Goal: Task Accomplishment & Management: Manage account settings

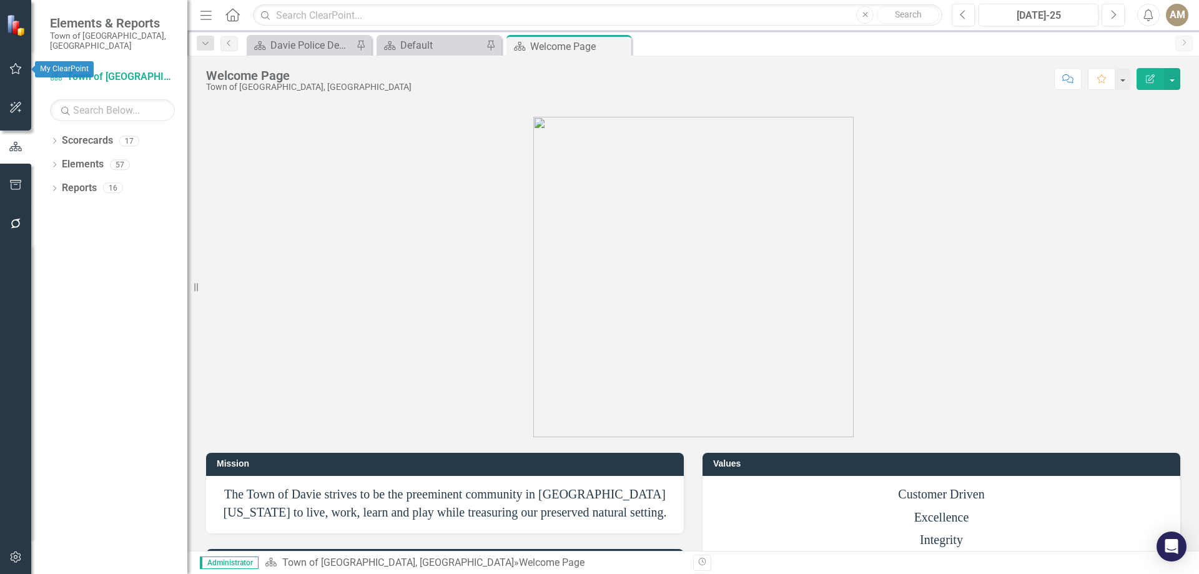
click at [16, 68] on icon "button" at bounding box center [15, 69] width 13 height 10
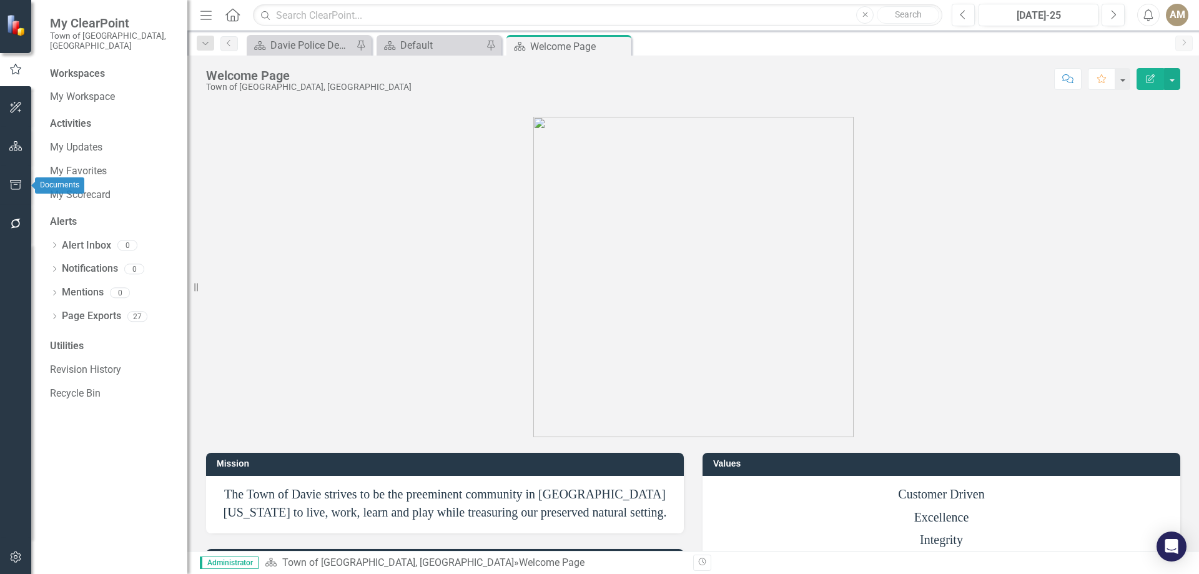
click at [17, 183] on icon "button" at bounding box center [15, 185] width 13 height 10
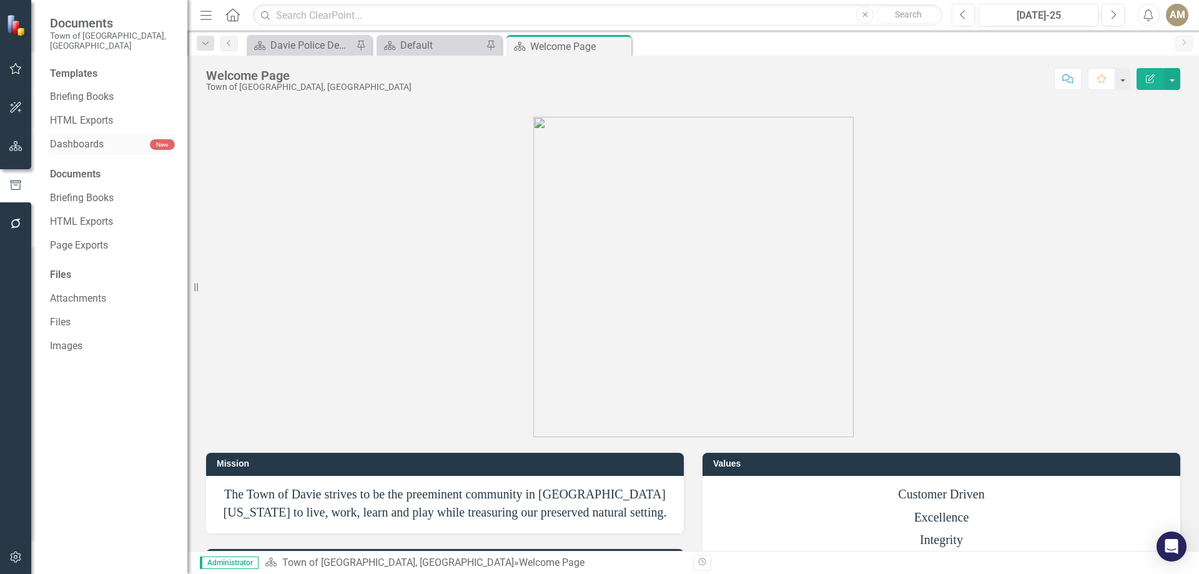
click at [94, 137] on link "Dashboards" at bounding box center [100, 144] width 100 height 14
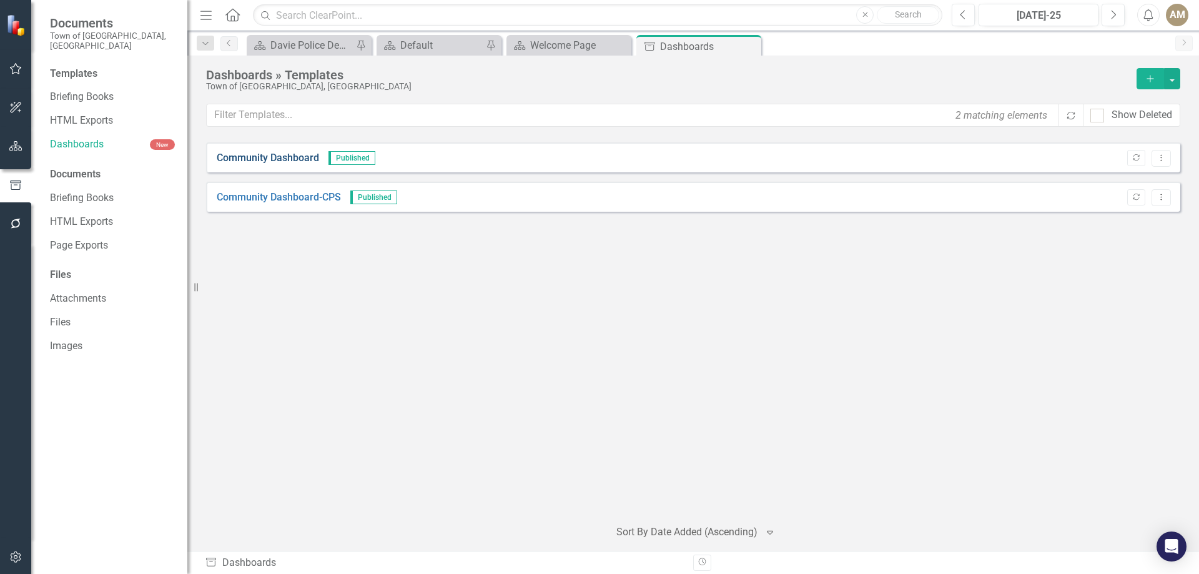
click at [297, 156] on link "Community Dashboard" at bounding box center [268, 158] width 102 height 14
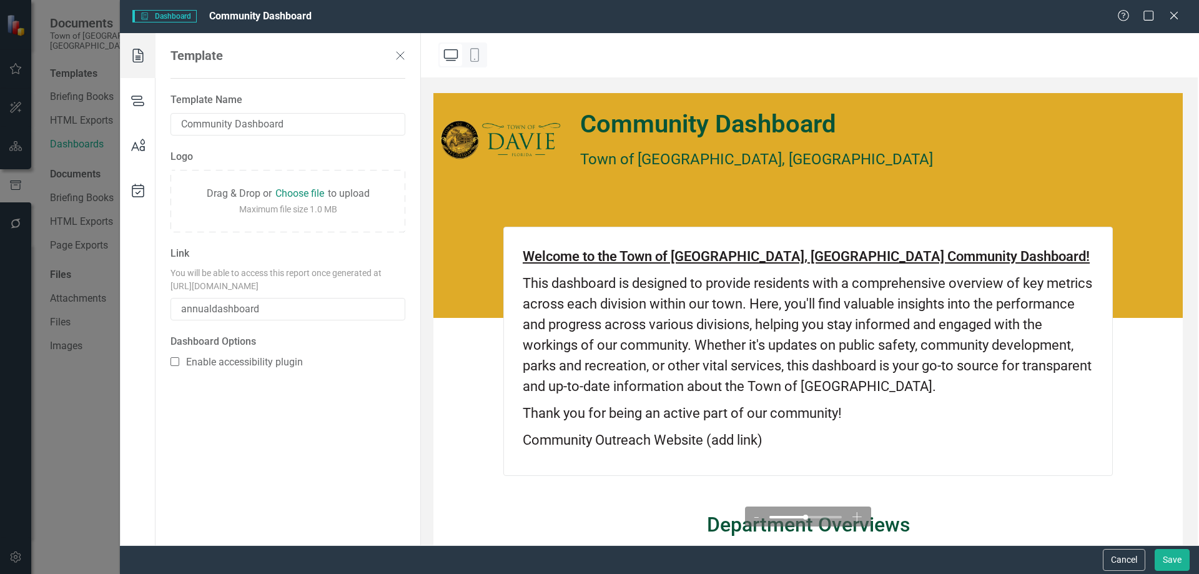
click at [770, 341] on p "This dashboard is designed to provide residents with a comprehensive overview o…" at bounding box center [808, 335] width 571 height 124
click at [142, 139] on icon at bounding box center [138, 145] width 35 height 45
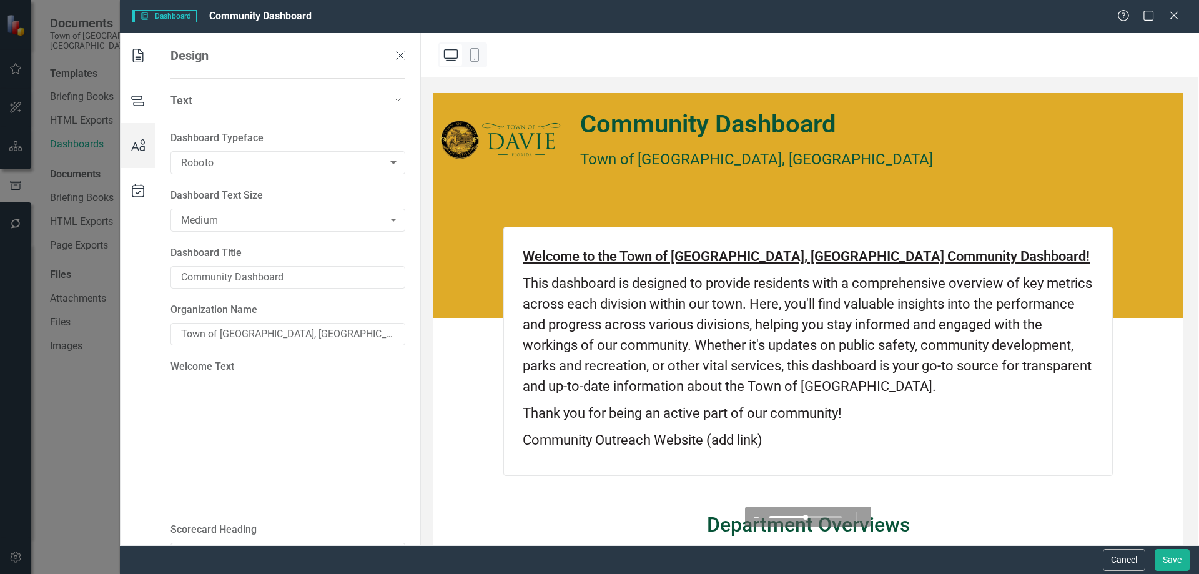
type textarea "<p><span style="text-decoration: underline;"><strong>Welcome to the Town of [GE…"
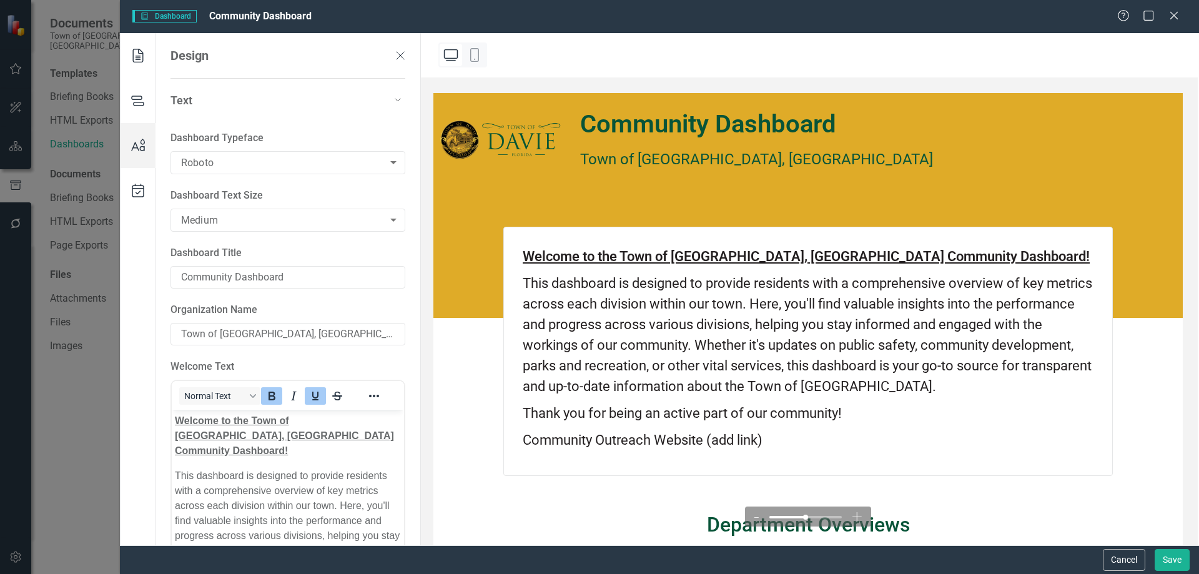
click at [642, 128] on div "Community Dashboard" at bounding box center [756, 124] width 353 height 29
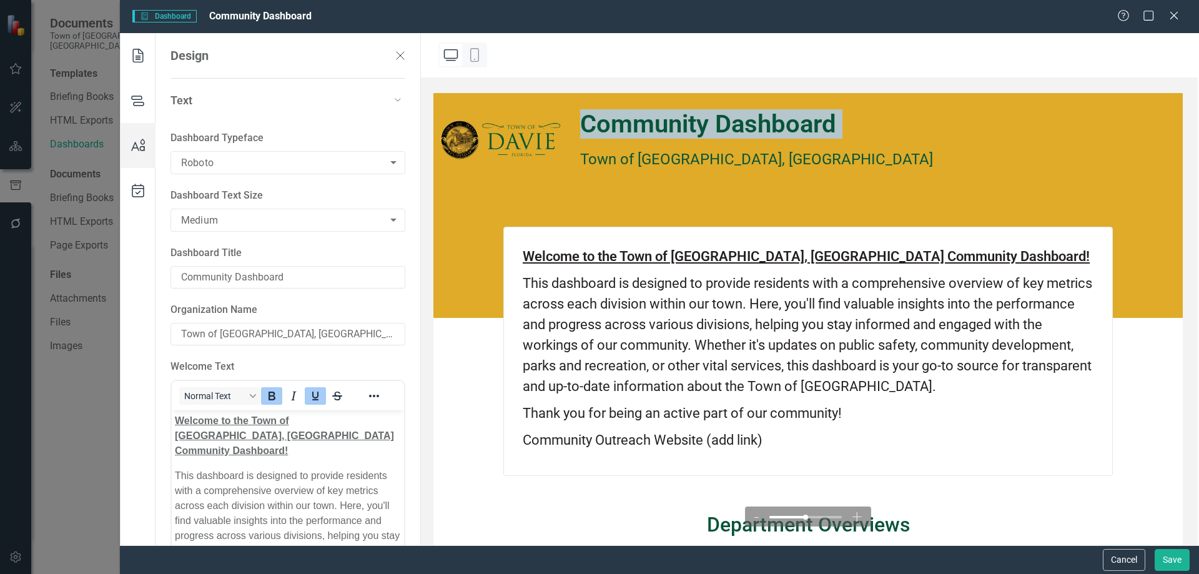
click at [642, 128] on div "Community Dashboard" at bounding box center [756, 124] width 353 height 29
click at [230, 167] on body "Documents Town of [GEOGRAPHIC_DATA], [GEOGRAPHIC_DATA] Templates Briefing Books…" at bounding box center [599, 287] width 1199 height 574
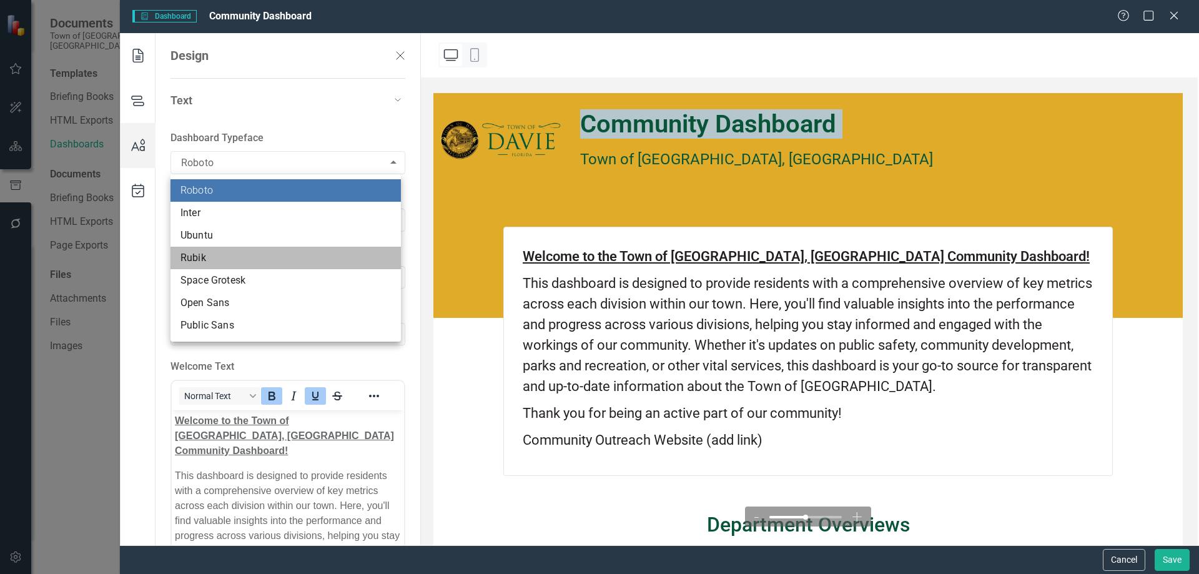
click at [222, 257] on li "Rubik" at bounding box center [285, 258] width 230 height 22
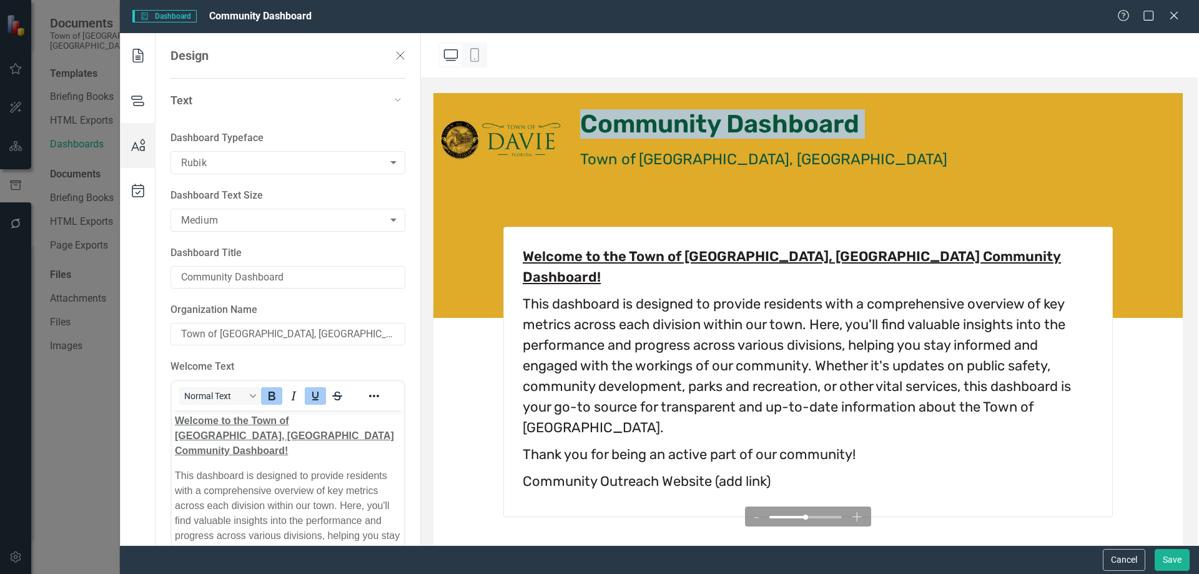
click at [216, 161] on body "Documents Town of [GEOGRAPHIC_DATA], [GEOGRAPHIC_DATA] Templates Briefing Books…" at bounding box center [599, 287] width 1199 height 574
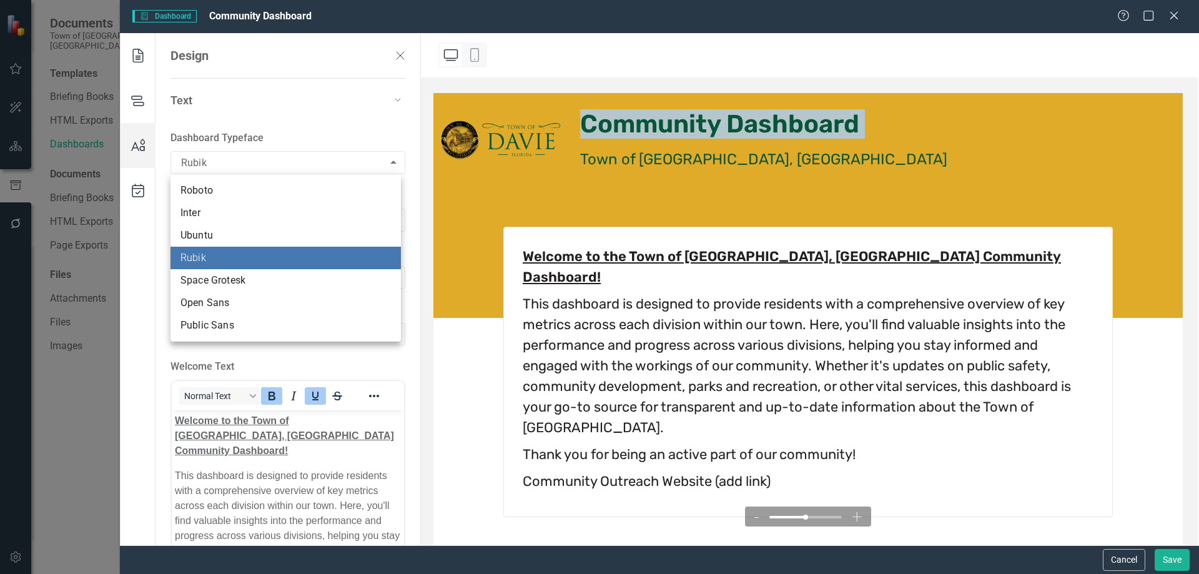
click at [208, 213] on li "Inter" at bounding box center [285, 213] width 230 height 22
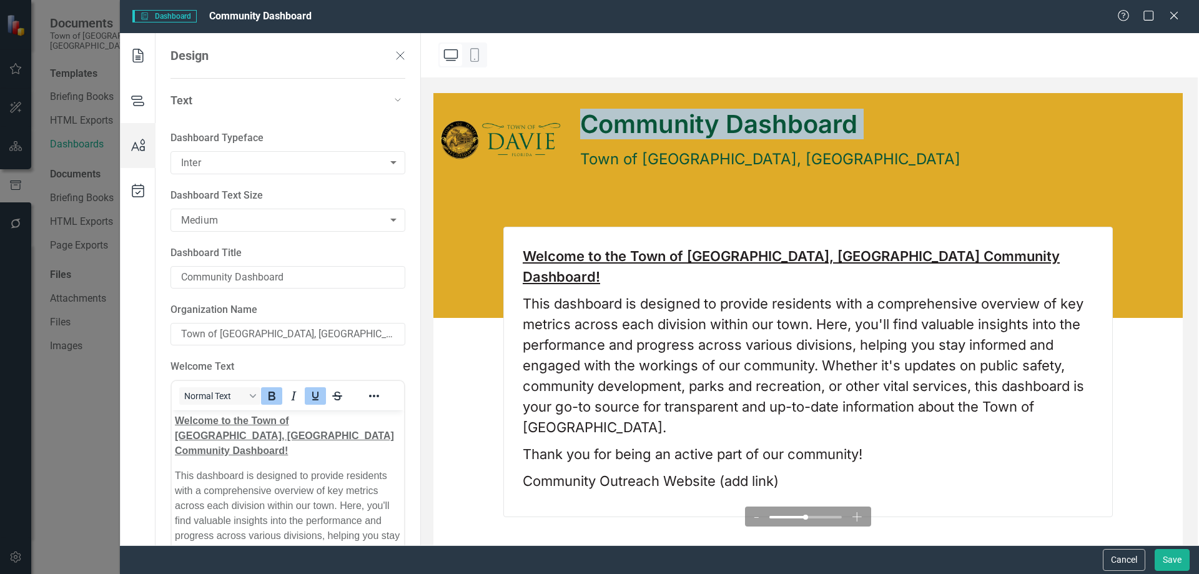
click at [214, 169] on body "Documents Town of [GEOGRAPHIC_DATA], [GEOGRAPHIC_DATA] Templates Briefing Books…" at bounding box center [599, 287] width 1199 height 574
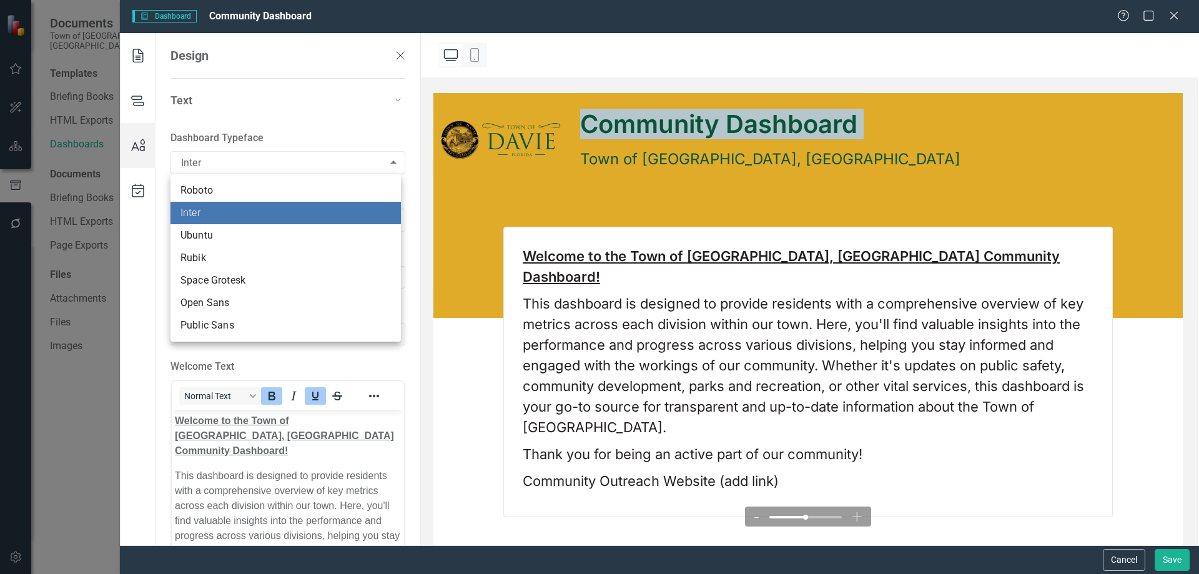
click at [215, 230] on li "Ubuntu" at bounding box center [285, 235] width 230 height 22
type input "Ubuntu"
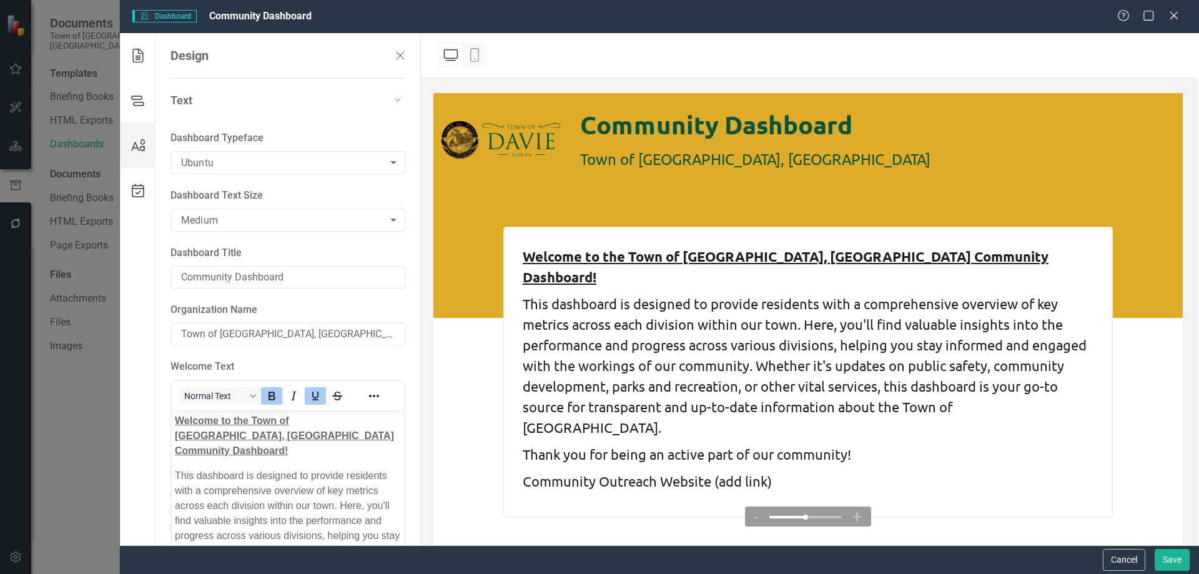
click at [953, 197] on div at bounding box center [807, 205] width 749 height 225
click at [438, 267] on div at bounding box center [807, 205] width 749 height 225
click at [476, 104] on img at bounding box center [500, 140] width 134 height 94
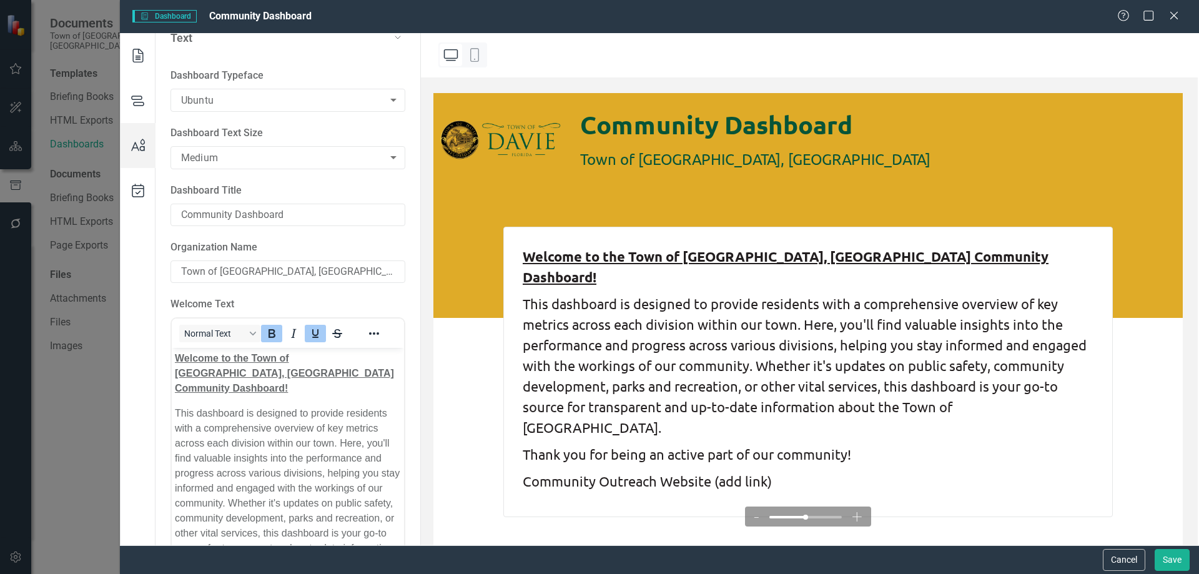
scroll to position [254, 0]
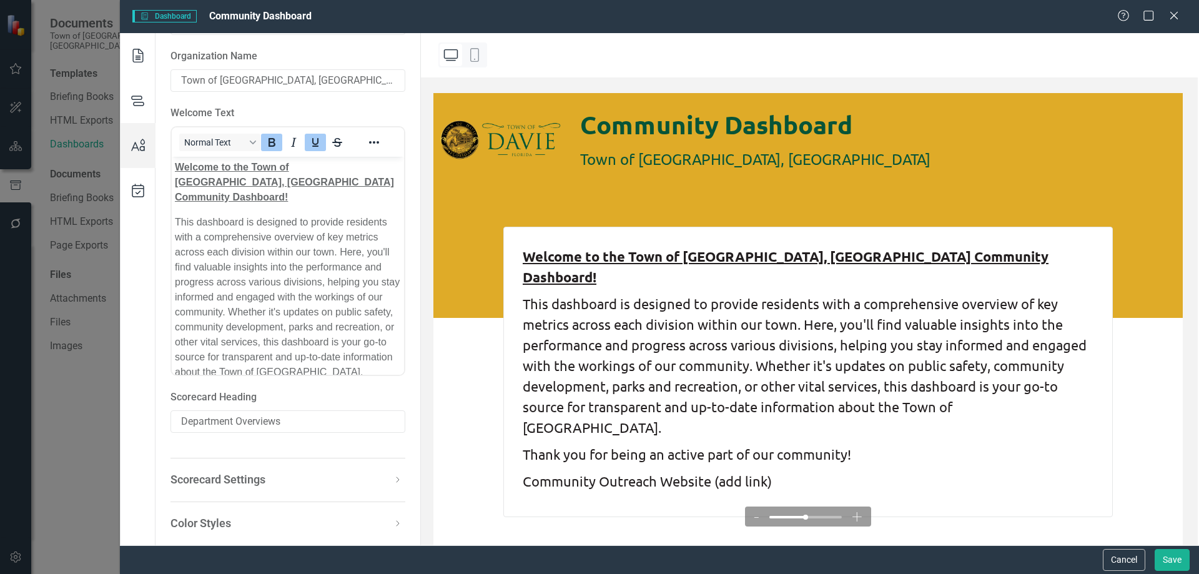
click at [275, 528] on div "Color Styles" at bounding box center [280, 523] width 220 height 16
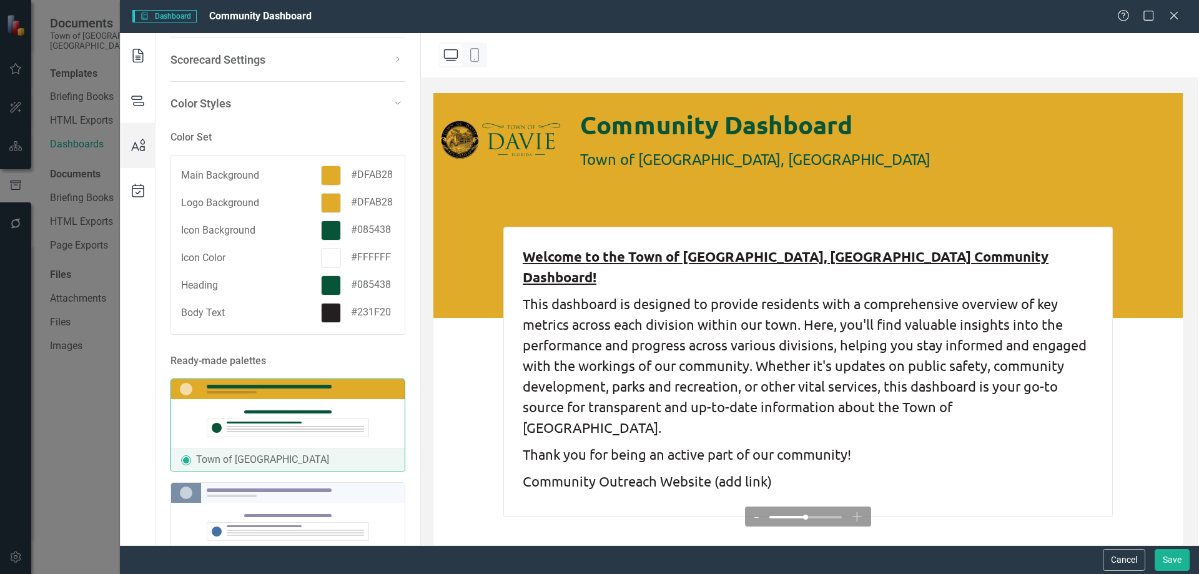
scroll to position [0, 0]
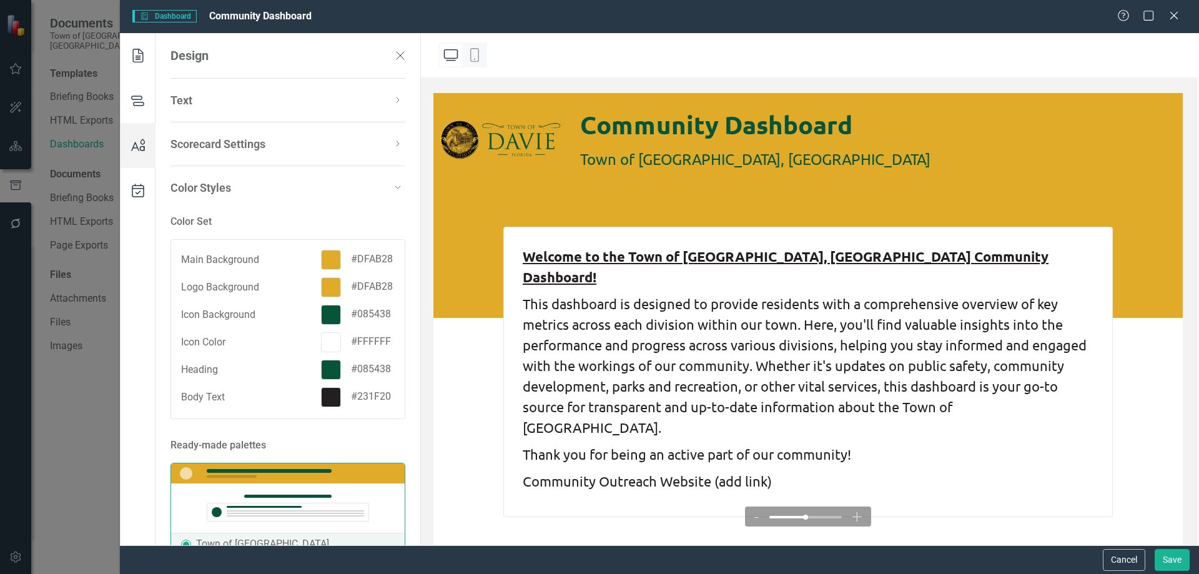
click at [327, 259] on div at bounding box center [331, 260] width 20 height 20
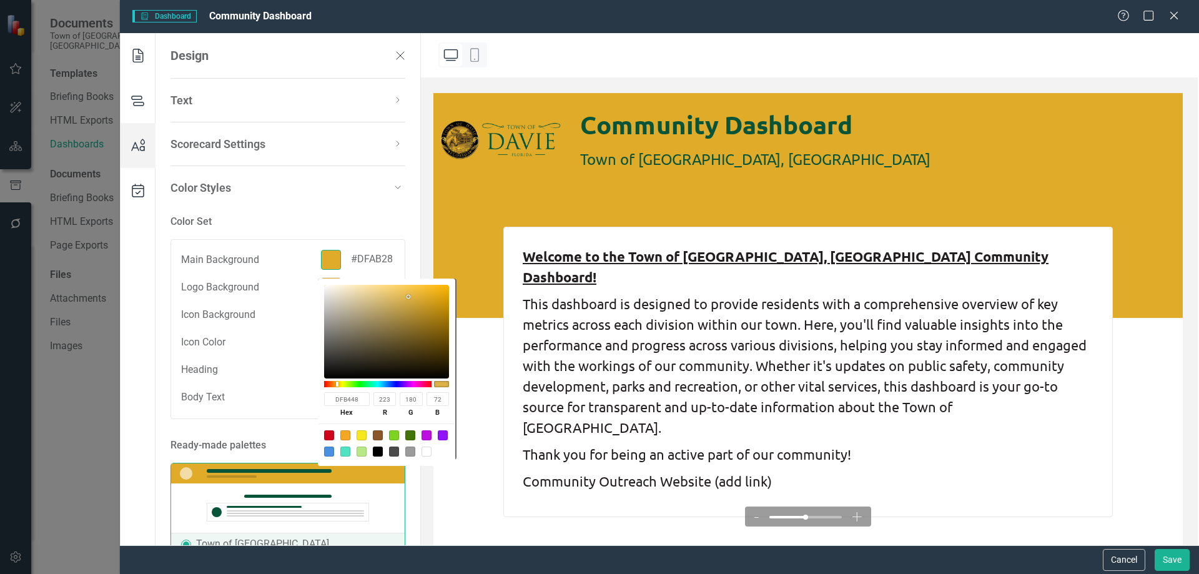
type input "DFB448"
type input "180"
type input "72"
type input "DFBD69"
type input "189"
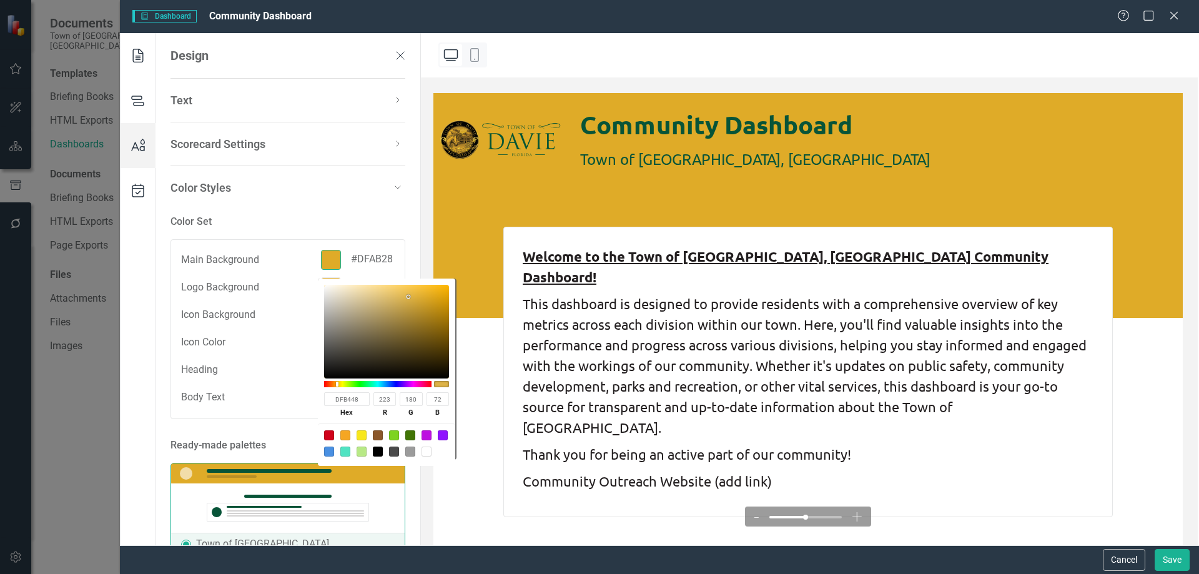
type input "105"
type input "DFC27D"
type input "194"
type input "125"
type input "DFC485"
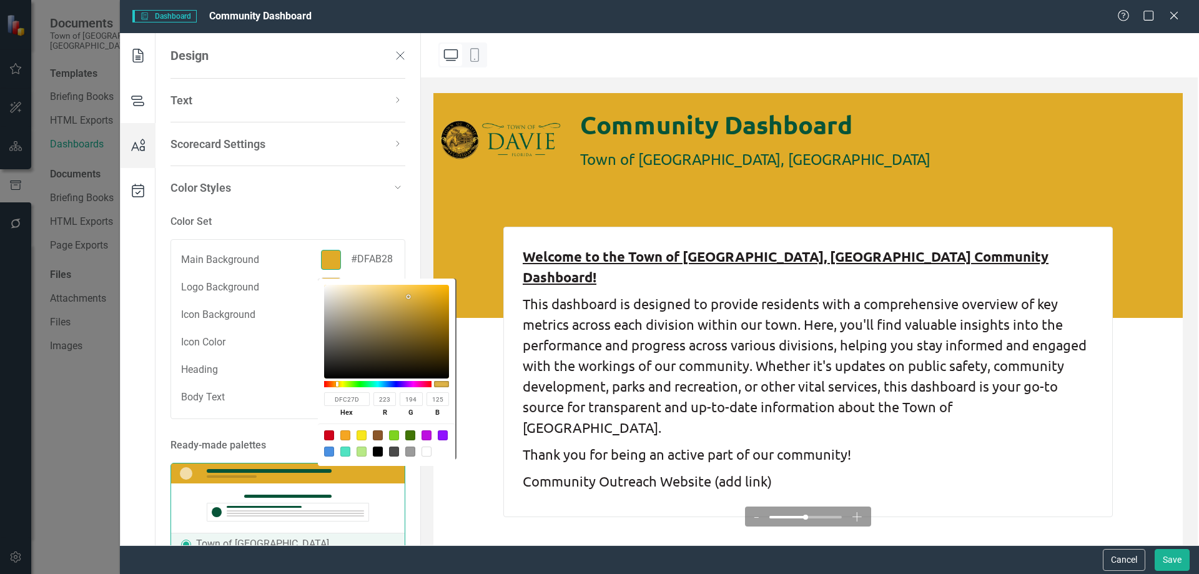
type input "196"
type input "133"
type input "DFC78F"
type input "199"
type input "143"
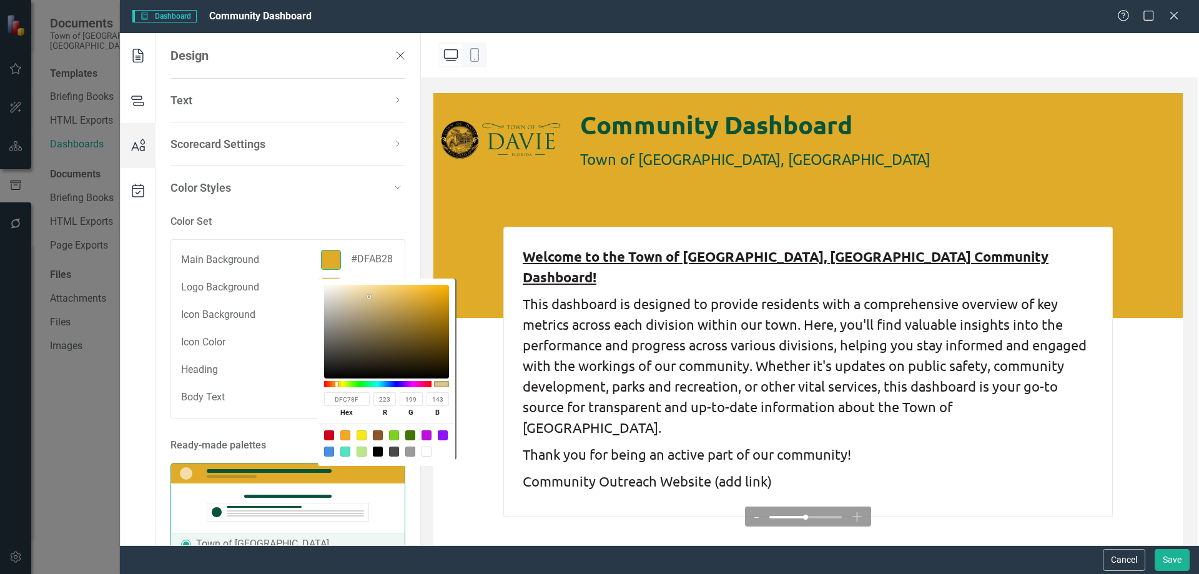
type input "E0CA94"
type input "224"
type input "202"
type input "148"
type input "E7D3A2"
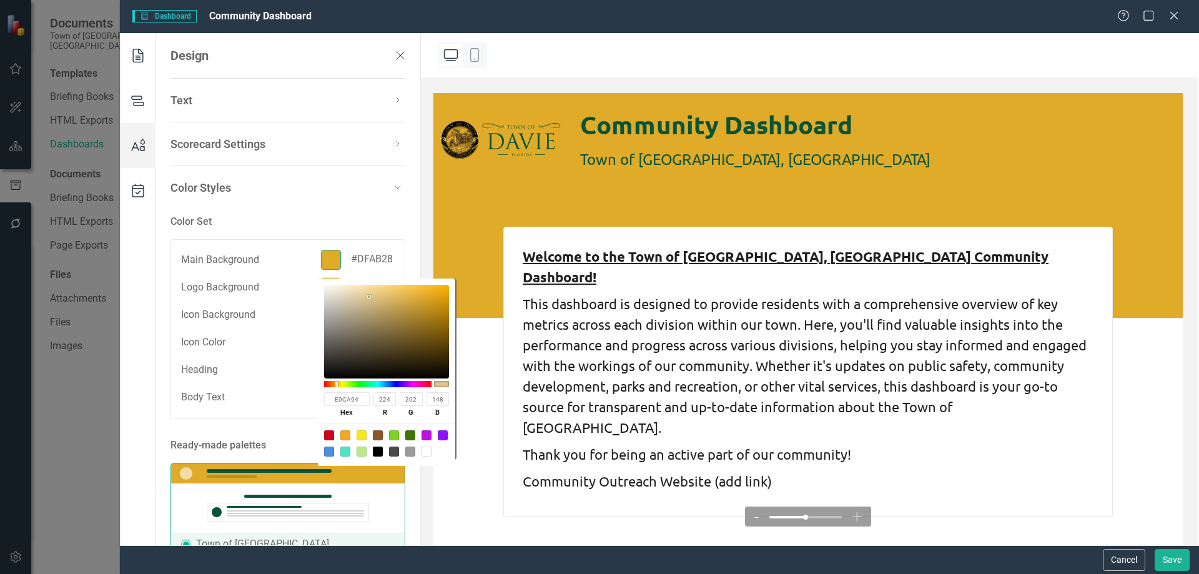
type input "231"
type input "211"
type input "162"
type input "EEDAA9"
type input "238"
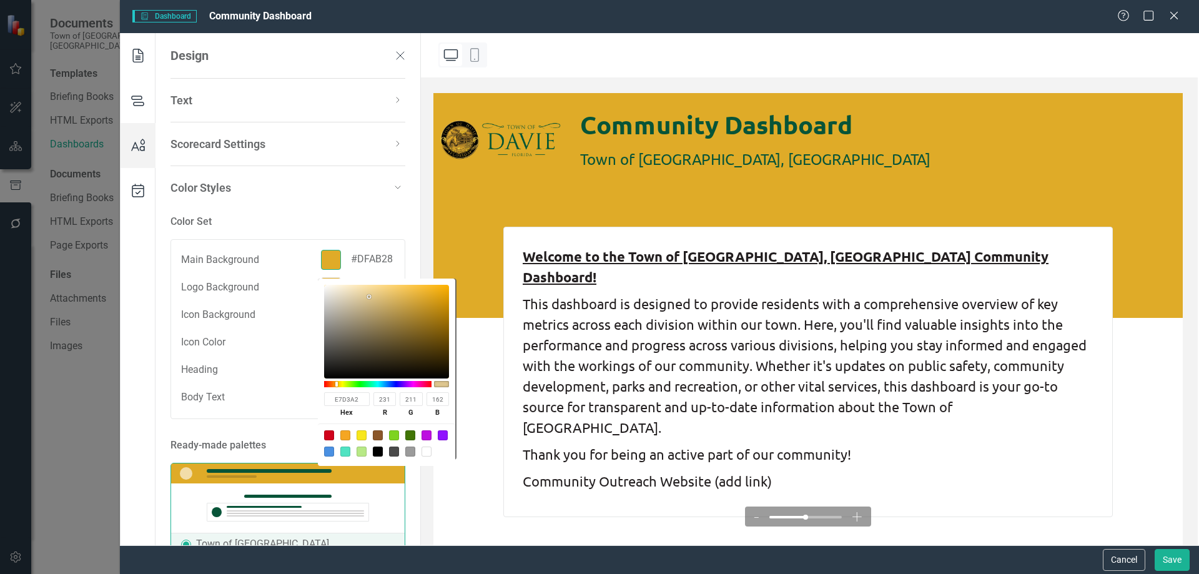
type input "218"
type input "169"
type input "F3DFAE"
type input "243"
type input "223"
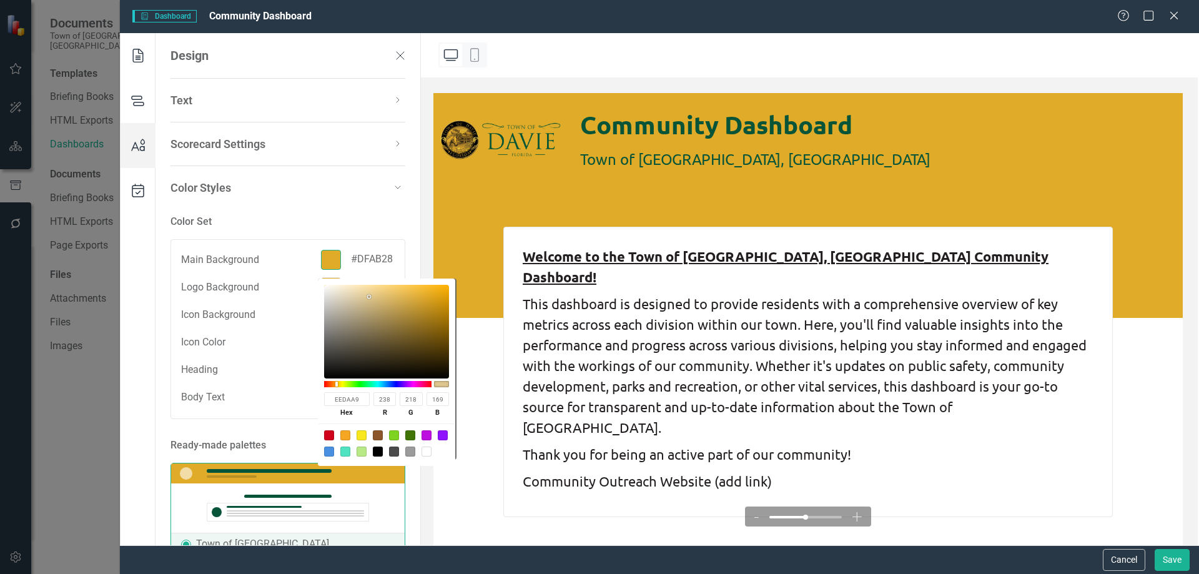
type input "174"
drag, startPoint x: 427, startPoint y: 297, endPoint x: 360, endPoint y: 289, distance: 67.2
click at [360, 289] on div at bounding box center [359, 289] width 2 height 2
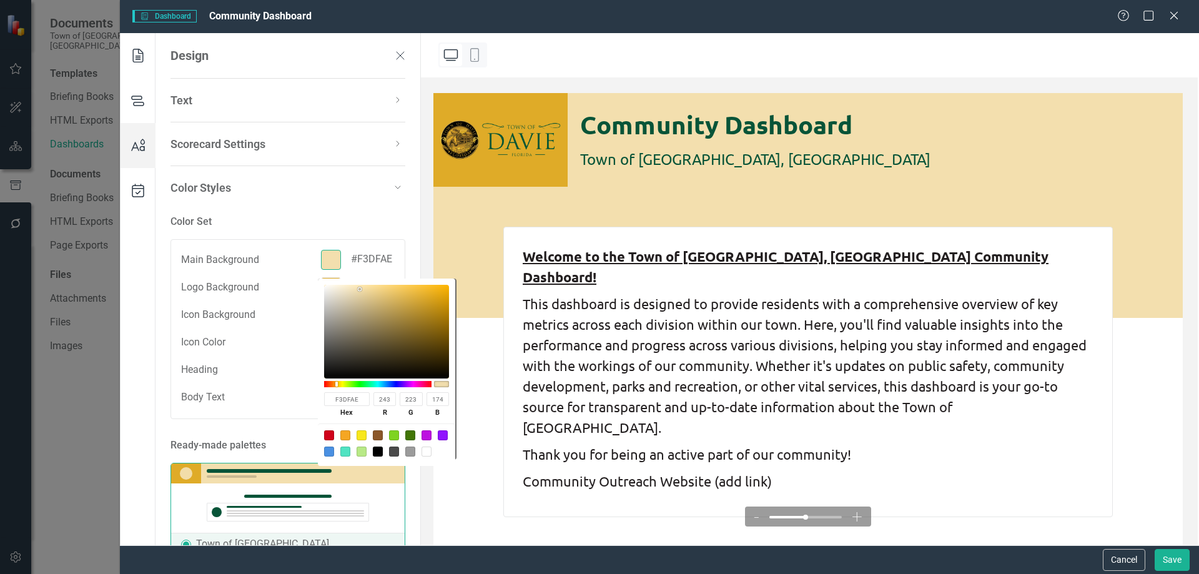
type input "F5E2B3"
type input "245"
type input "226"
type input "179"
type input "F5E1B1"
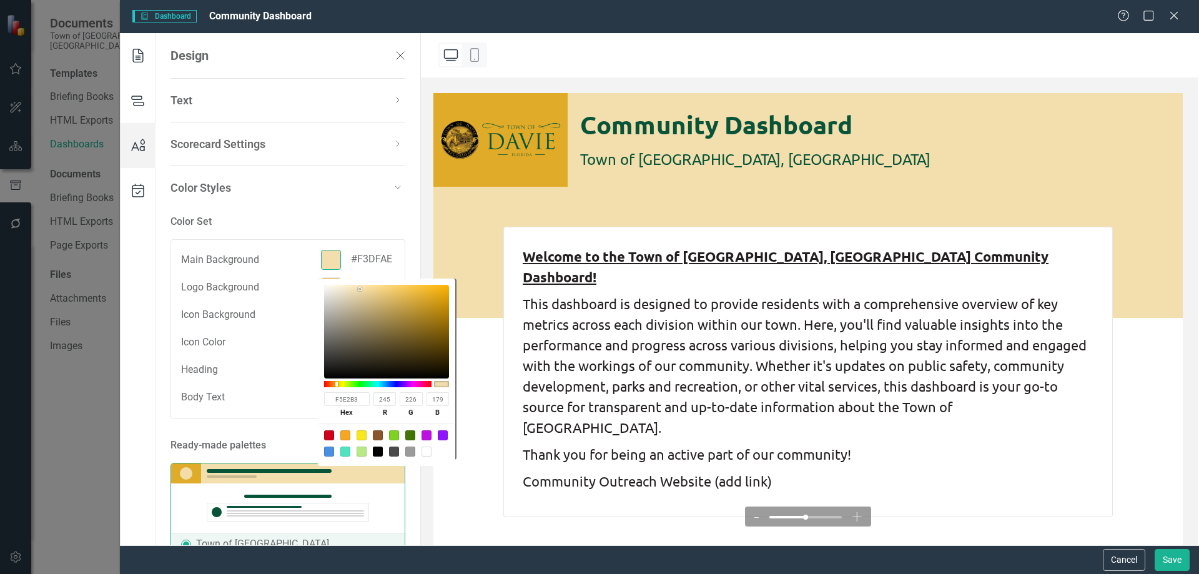
type input "225"
type input "177"
type input "F5E0AE"
type input "224"
type input "174"
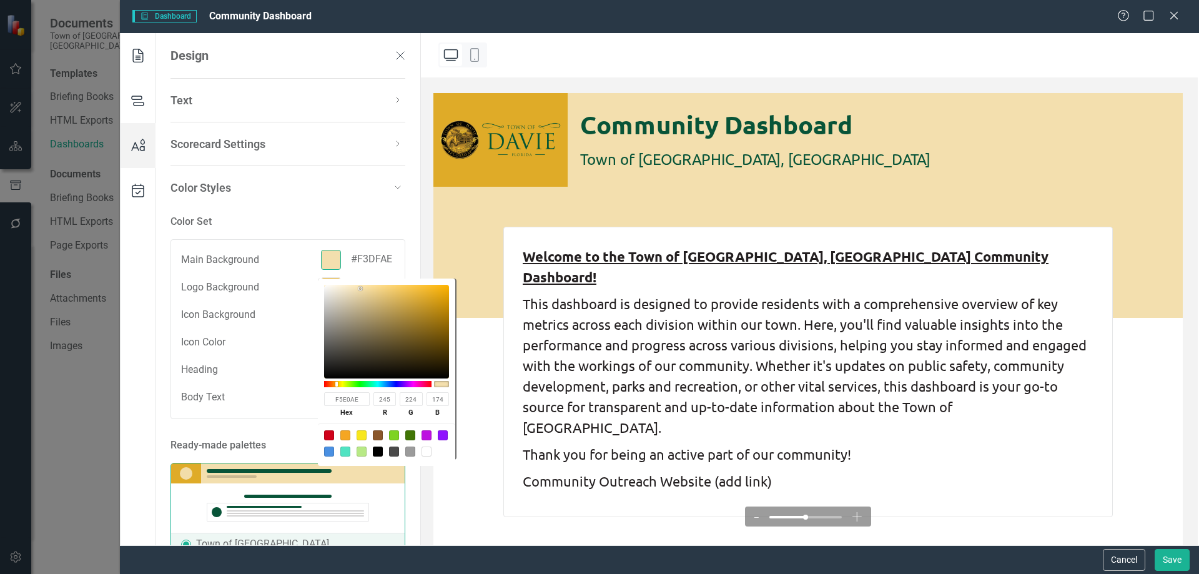
type input "F3DCA4"
type input "243"
type input "220"
type input "164"
type input "F1D797"
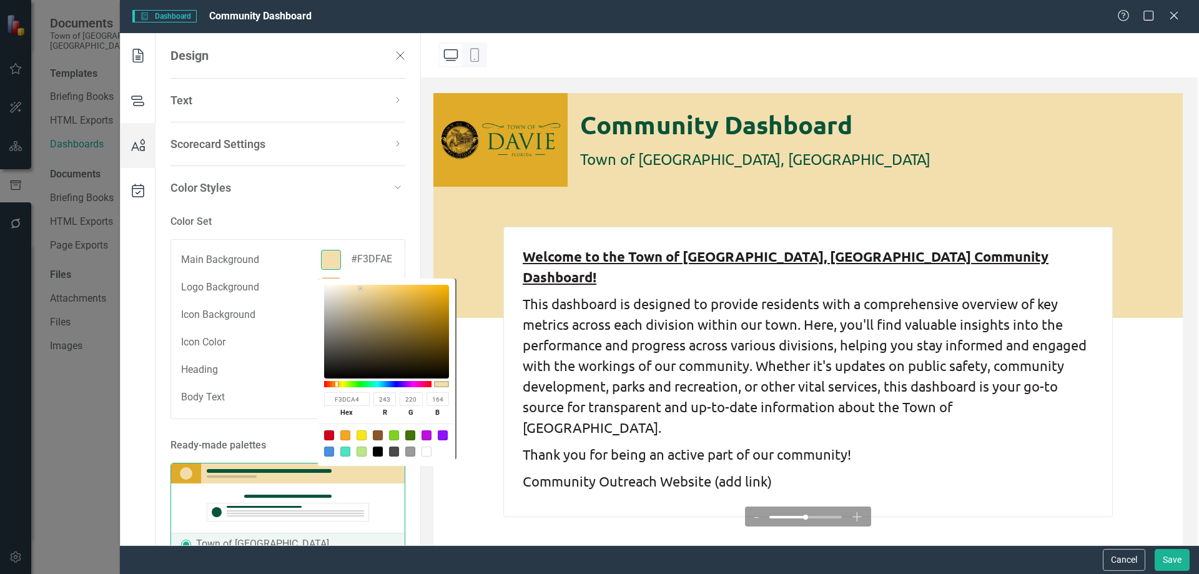
type input "241"
type input "215"
type input "151"
type input "F1D591"
type input "213"
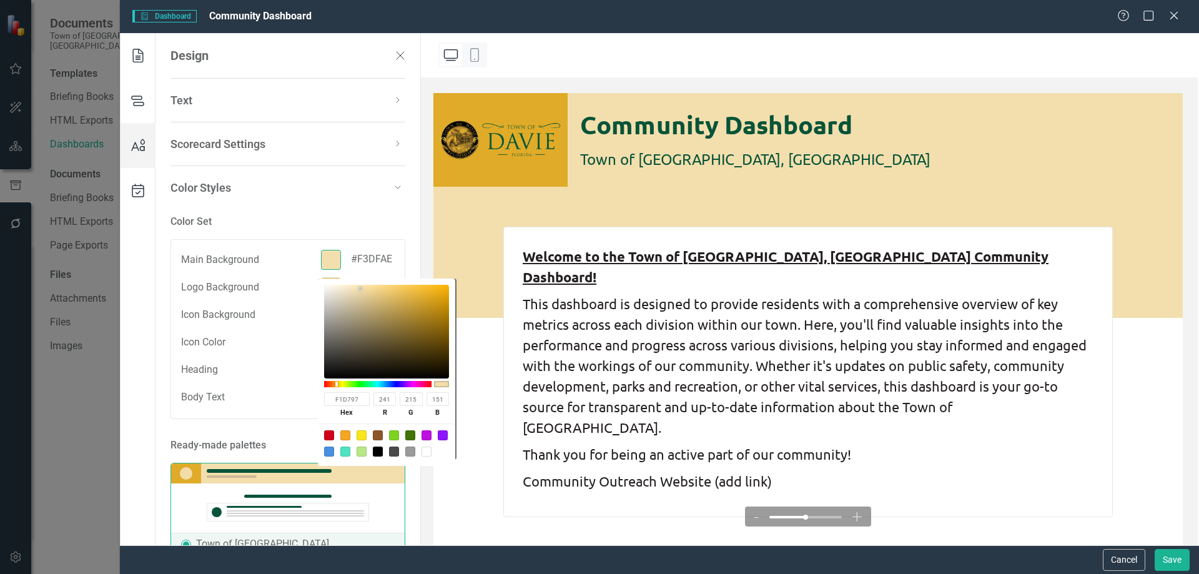
type input "145"
type input "F0D38C"
type input "240"
type input "211"
type input "140"
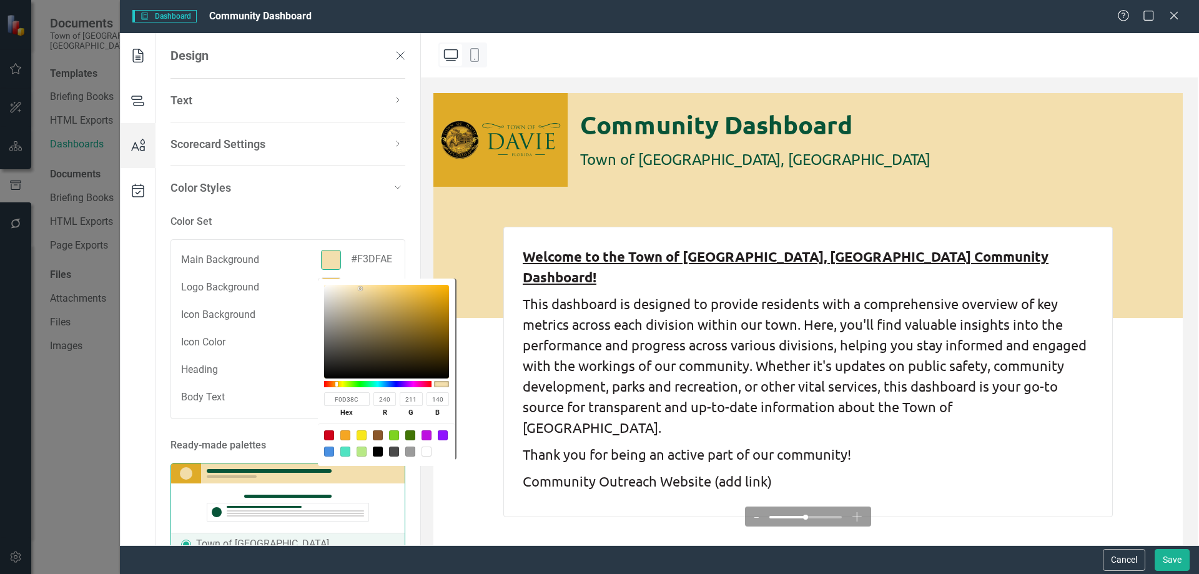
type input "F0D28A"
type input "210"
type input "138"
type input "EBCC83"
type input "235"
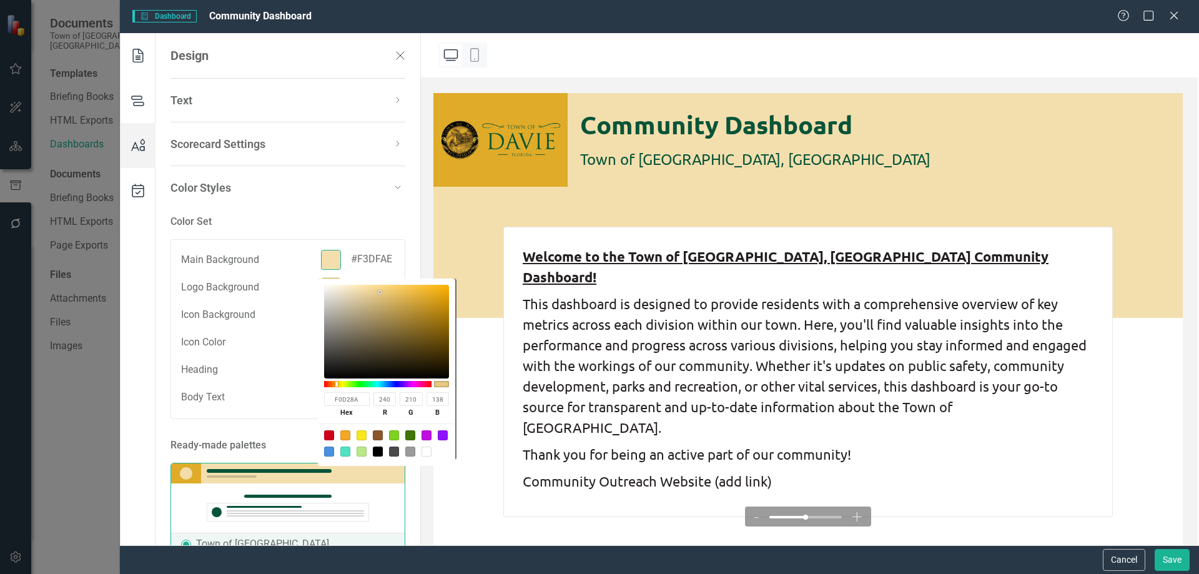
type input "204"
type input "131"
type input "E6C77E"
type input "230"
type input "199"
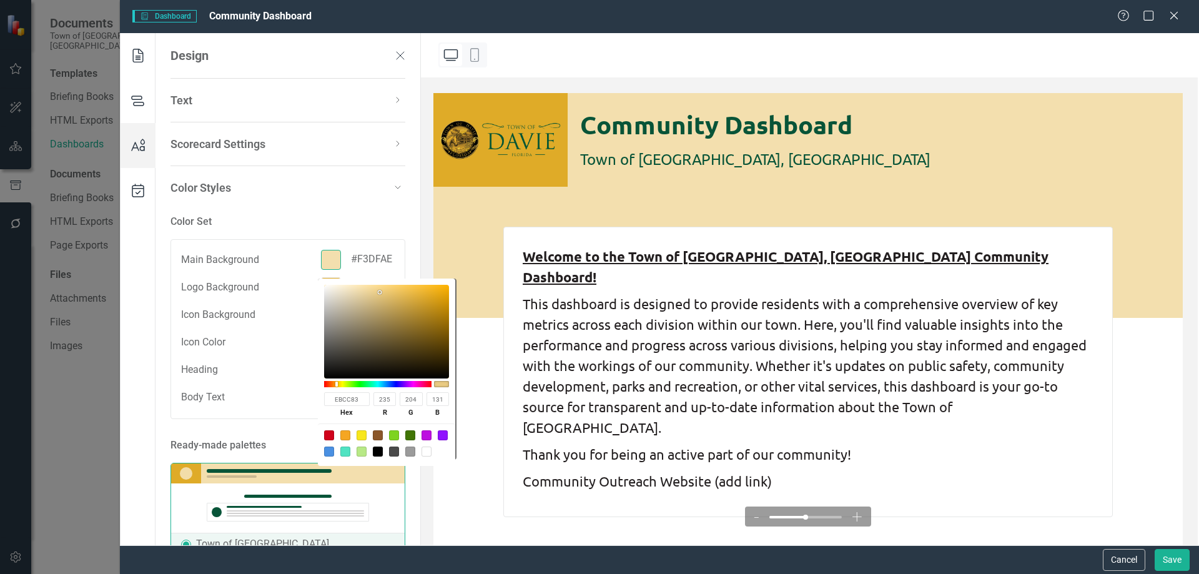
type input "126"
type input "DFC077"
type input "223"
type input "192"
type input "119"
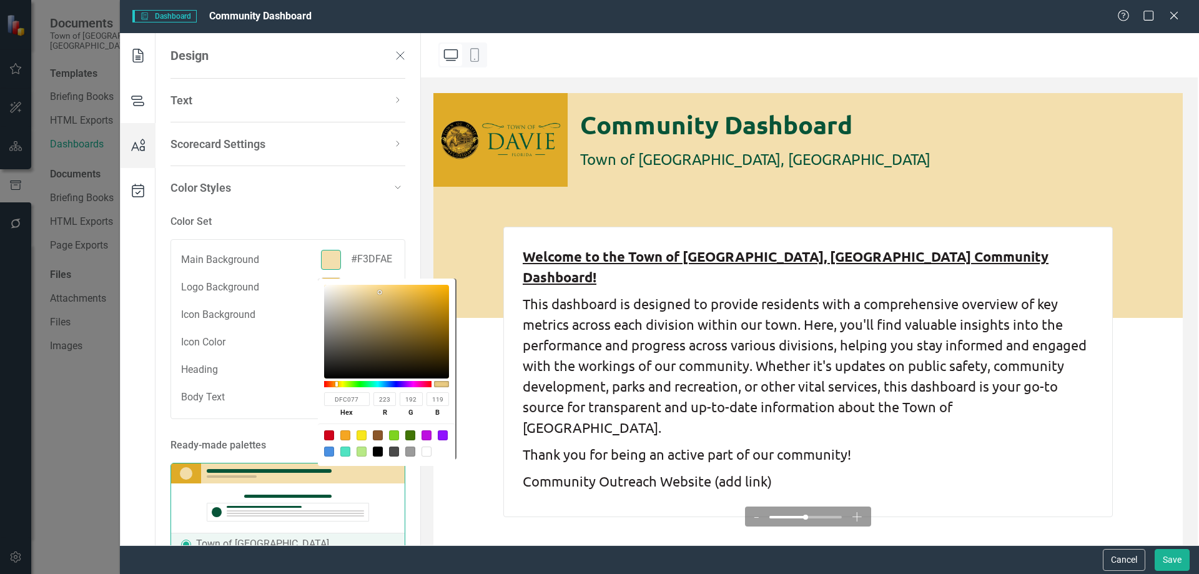
type input "DBBD74"
type input "219"
type input "189"
type input "116"
type input "D4B770"
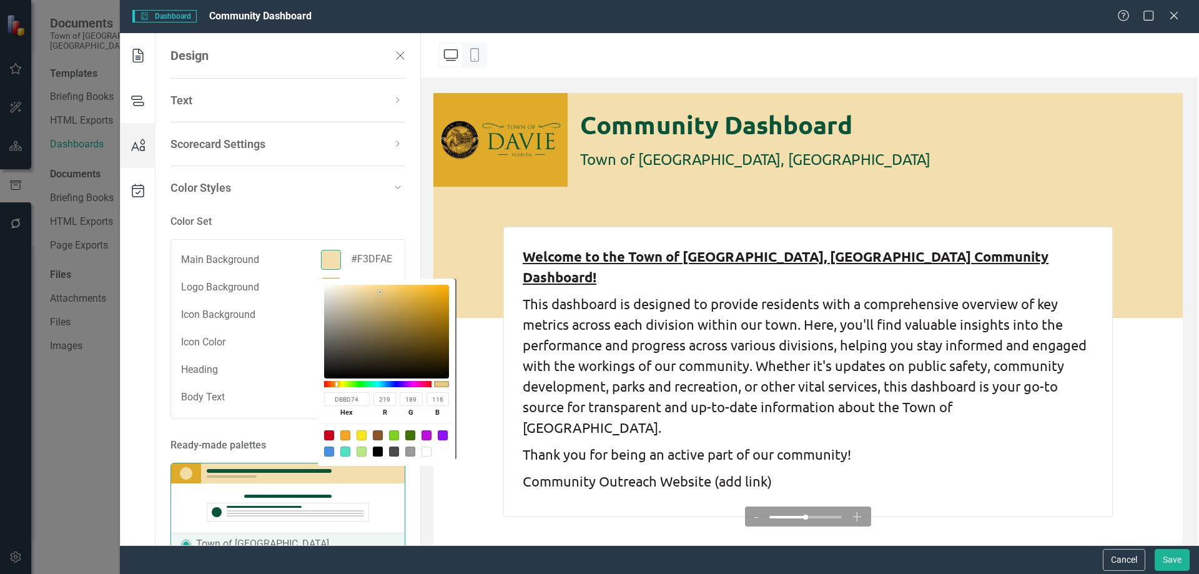
type input "212"
type input "183"
type input "112"
type input "CEB16C"
type input "206"
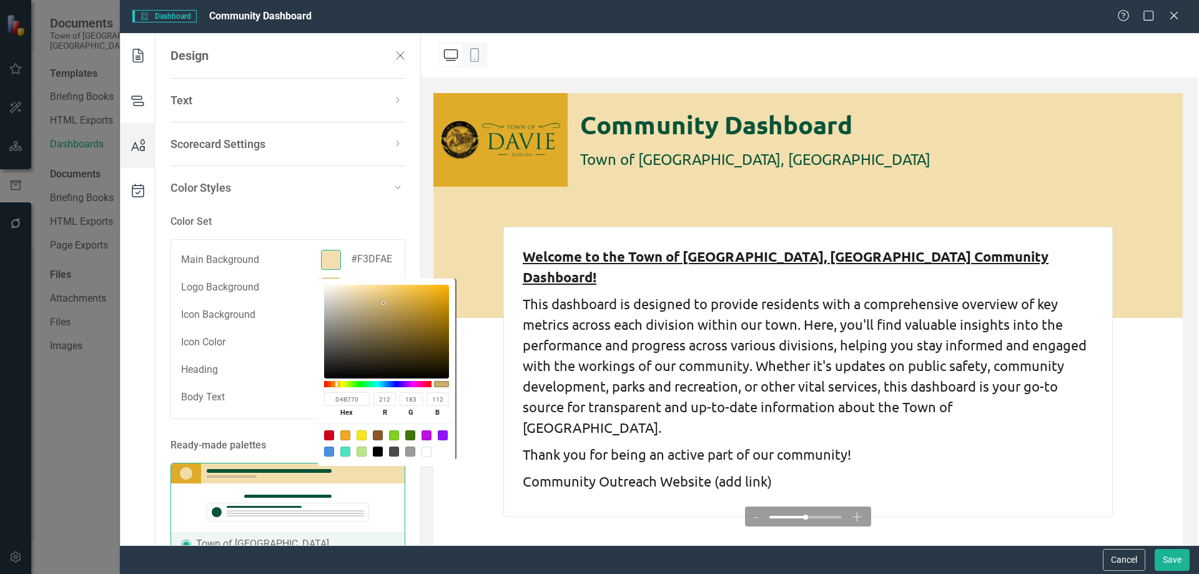
type input "177"
type input "108"
type input "C9AC68"
type input "201"
type input "172"
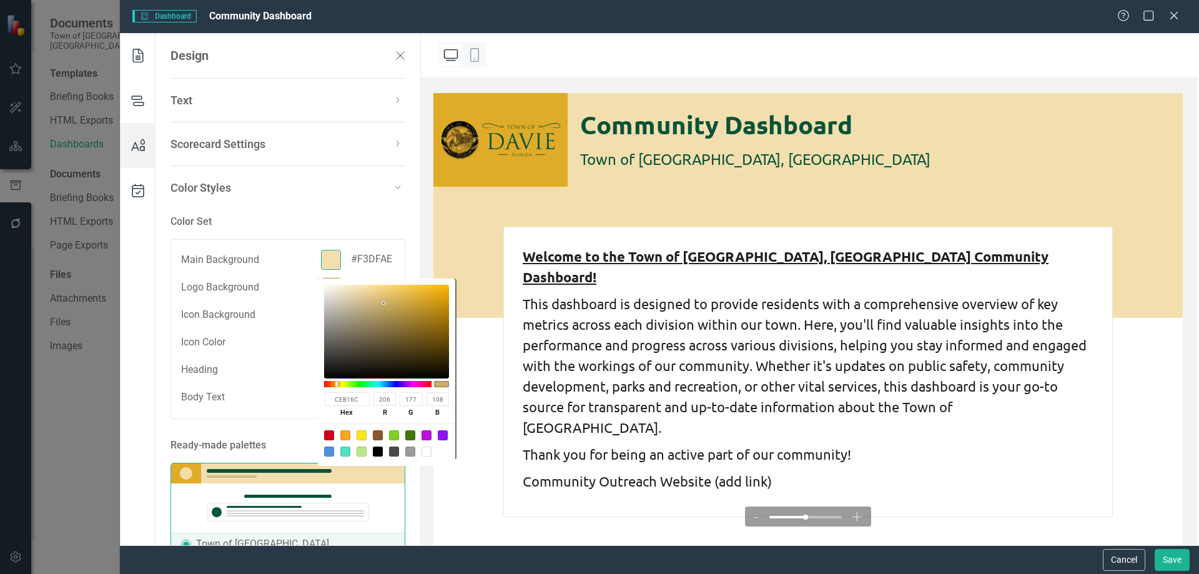
type input "104"
type input "C5A966"
type input "197"
type input "169"
type input "102"
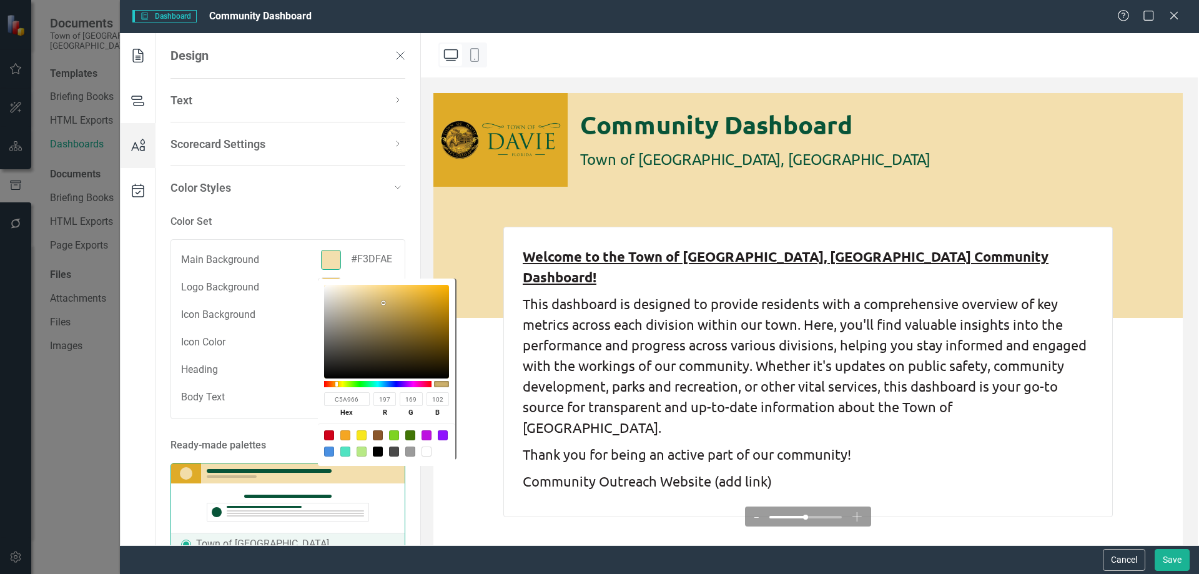
type input "C3A764"
type input "195"
type input "167"
type input "100"
type input "C3A763"
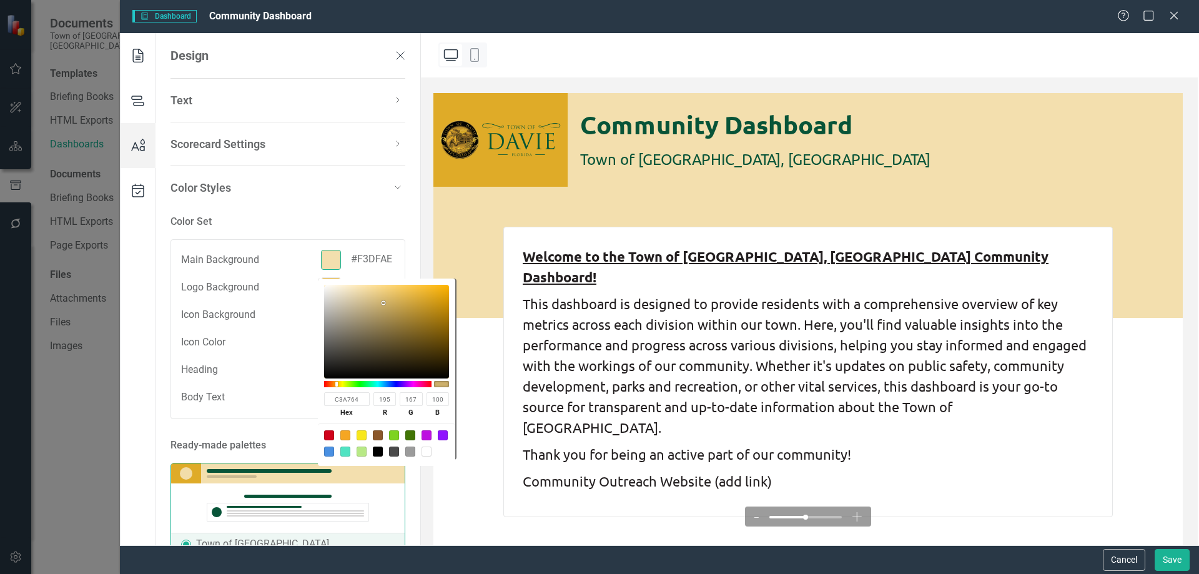
type input "99"
type input "C2A55F"
type input "194"
type input "165"
type input "95"
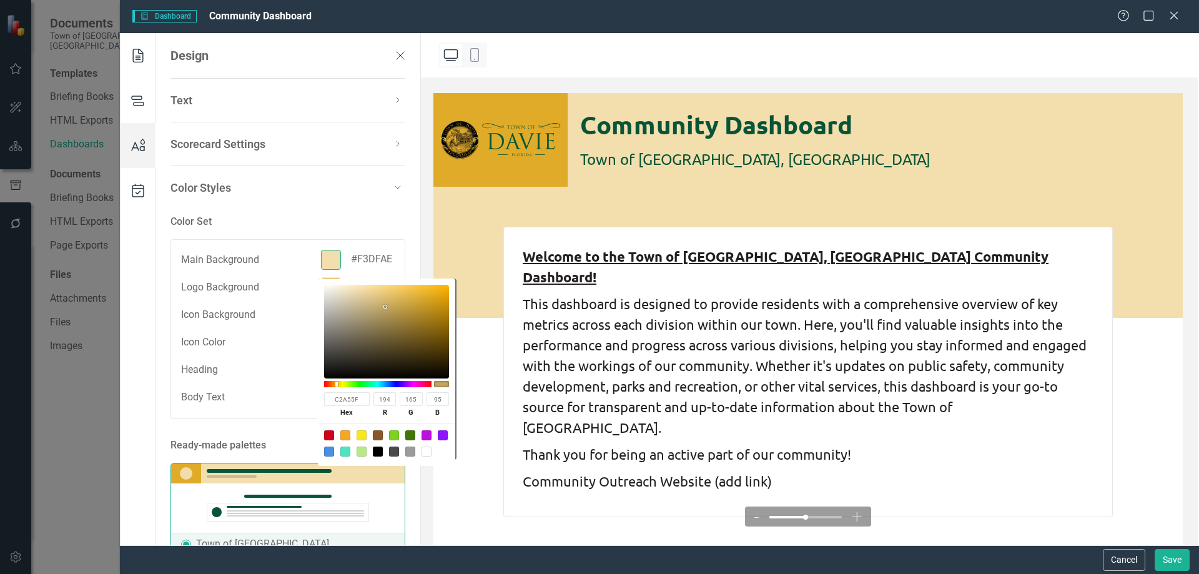
type input "C2A359"
type input "163"
type input "89"
type input "C2A256"
type input "162"
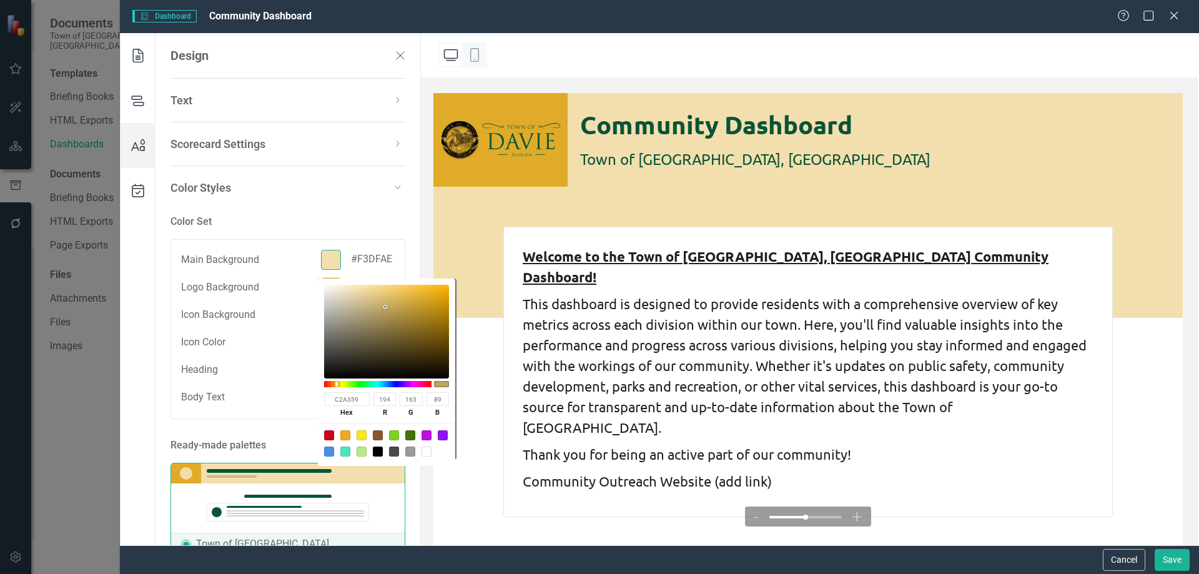
type input "86"
type input "C2A152"
type input "161"
type input "82"
type input "C3A14D"
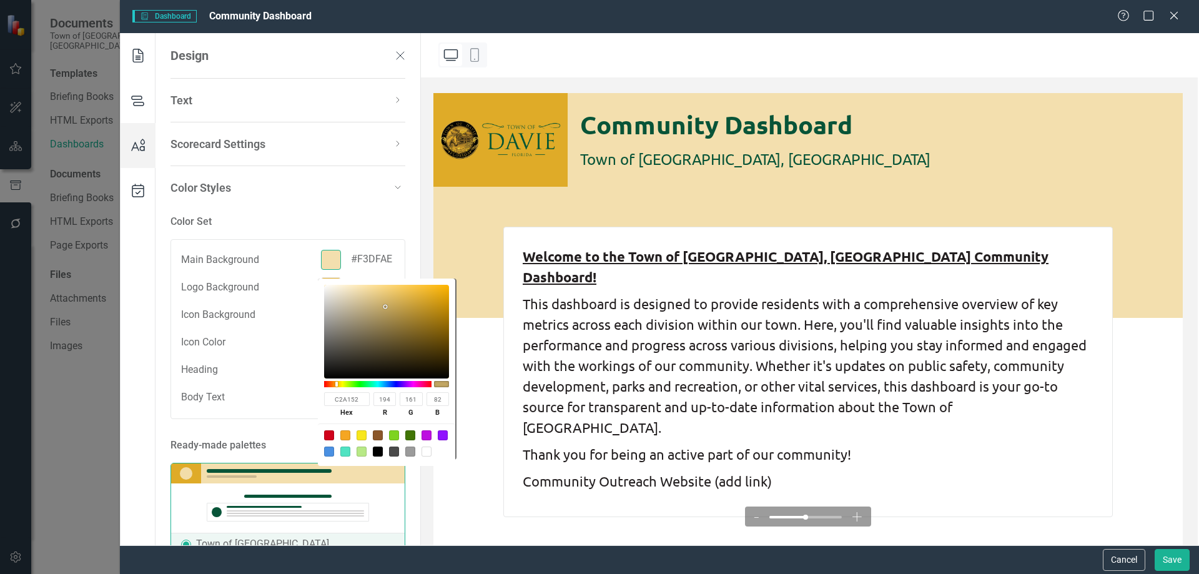
type input "195"
type input "77"
type input "C9A44B"
type input "201"
type input "164"
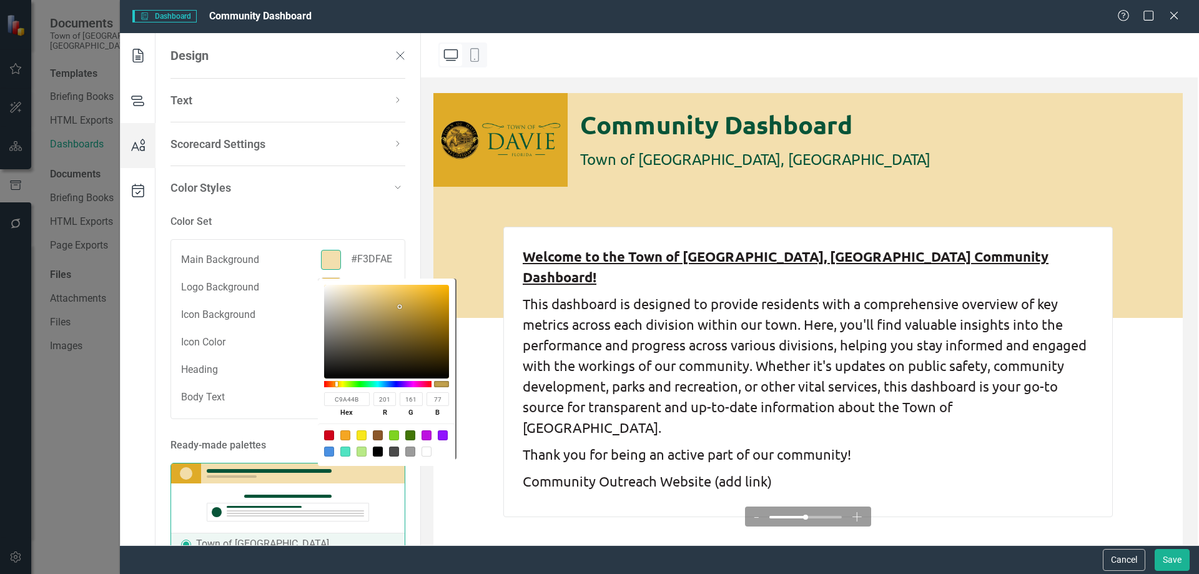
type input "75"
type input "CAA54B"
type input "202"
type input "165"
type input "CCA74B"
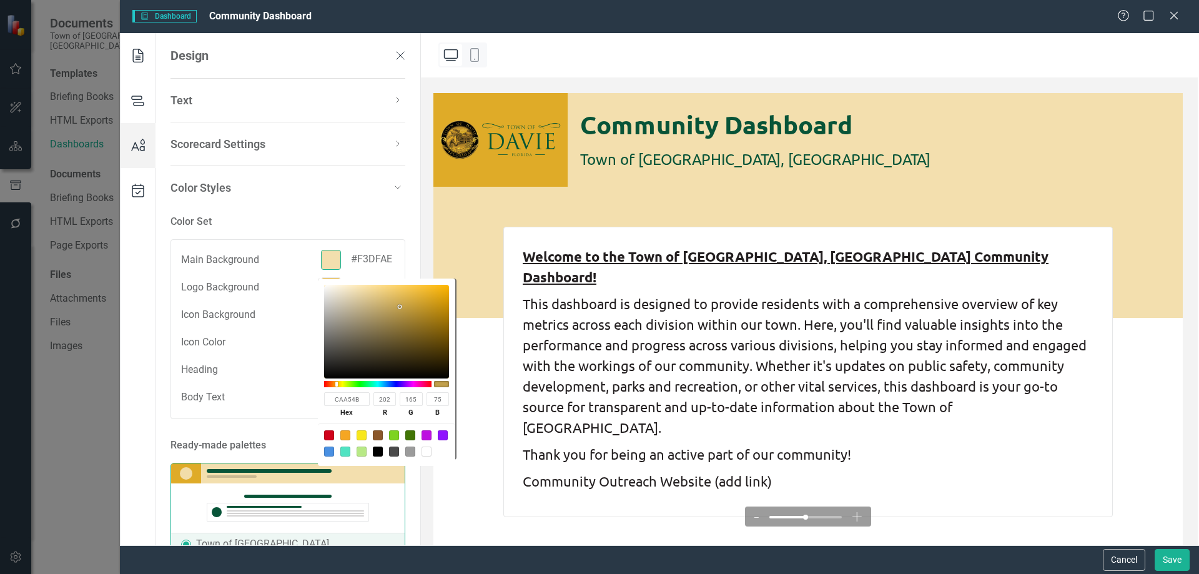
type input "204"
type input "167"
type input "D3AD4E"
type input "211"
type input "173"
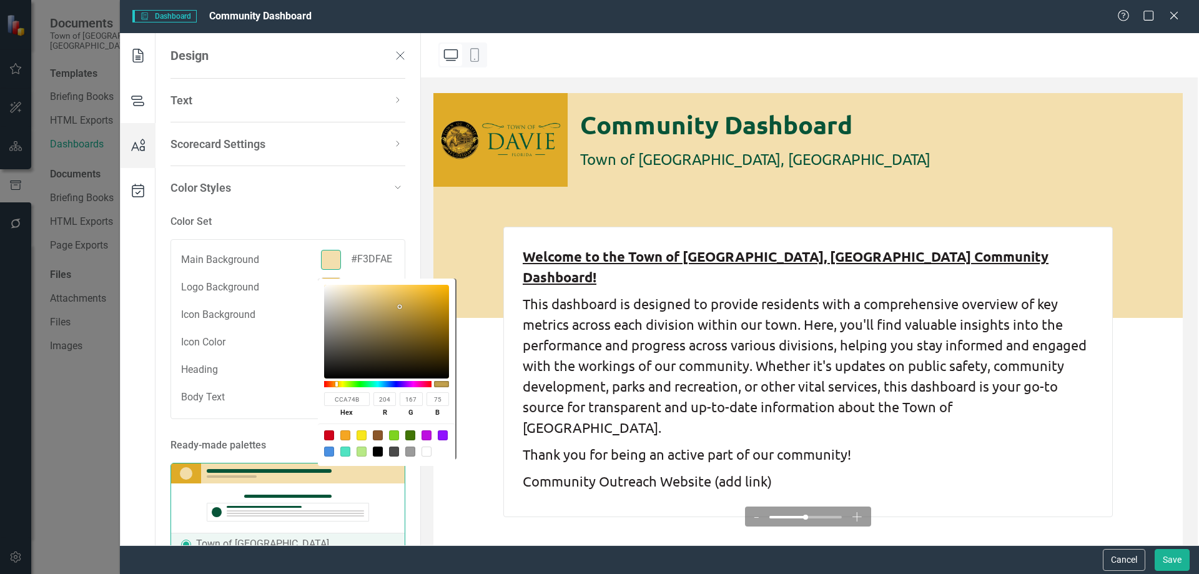
type input "78"
type input "DBB452"
type input "219"
type input "180"
type input "82"
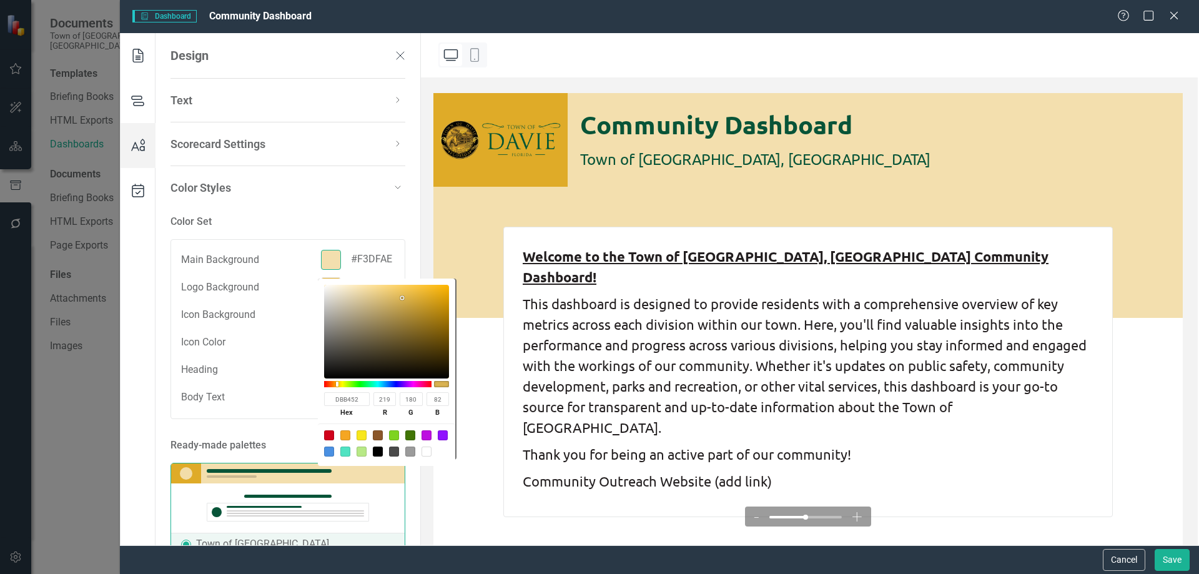
type input "DDB654"
type input "221"
type input "182"
type input "84"
type input "DDB655"
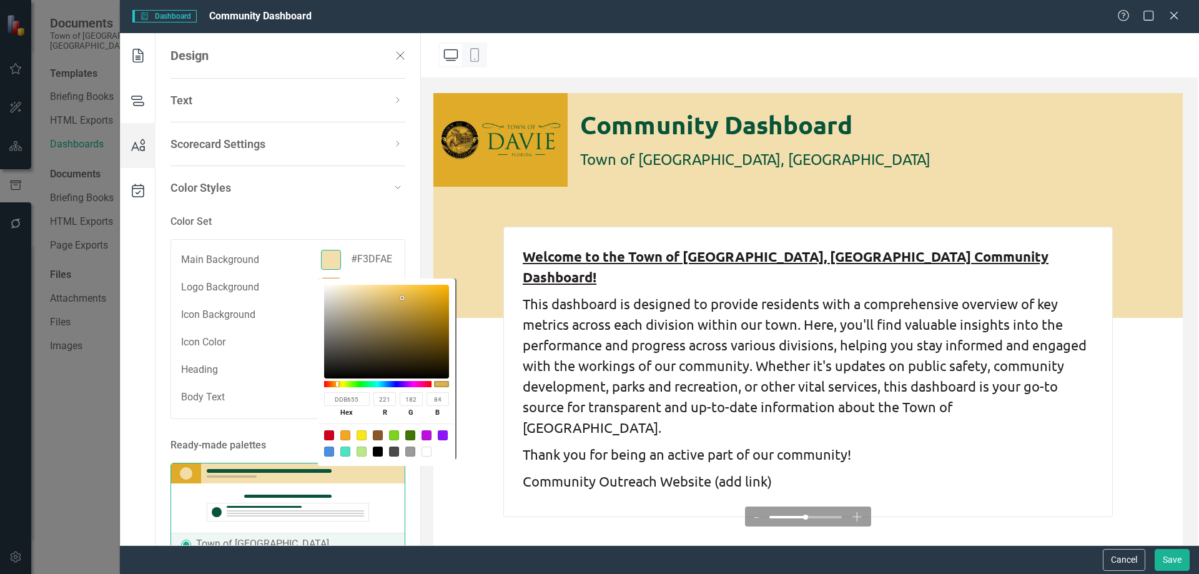
type input "85"
type input "DDB656"
type input "86"
type input "DDB758"
type input "183"
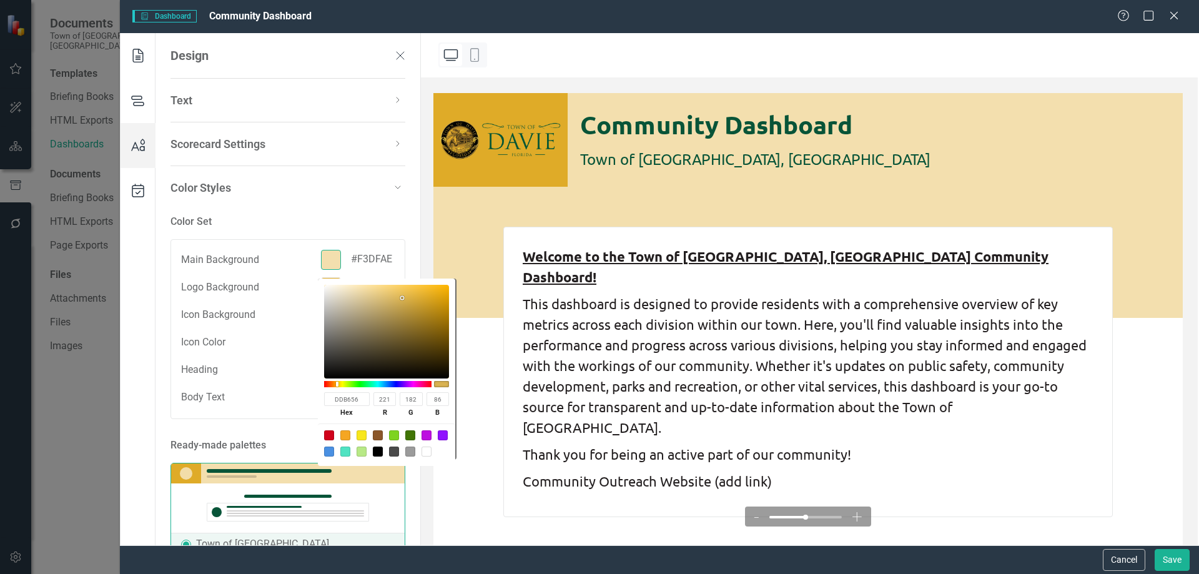
type input "88"
type input "DFB959"
type input "223"
type input "185"
type input "89"
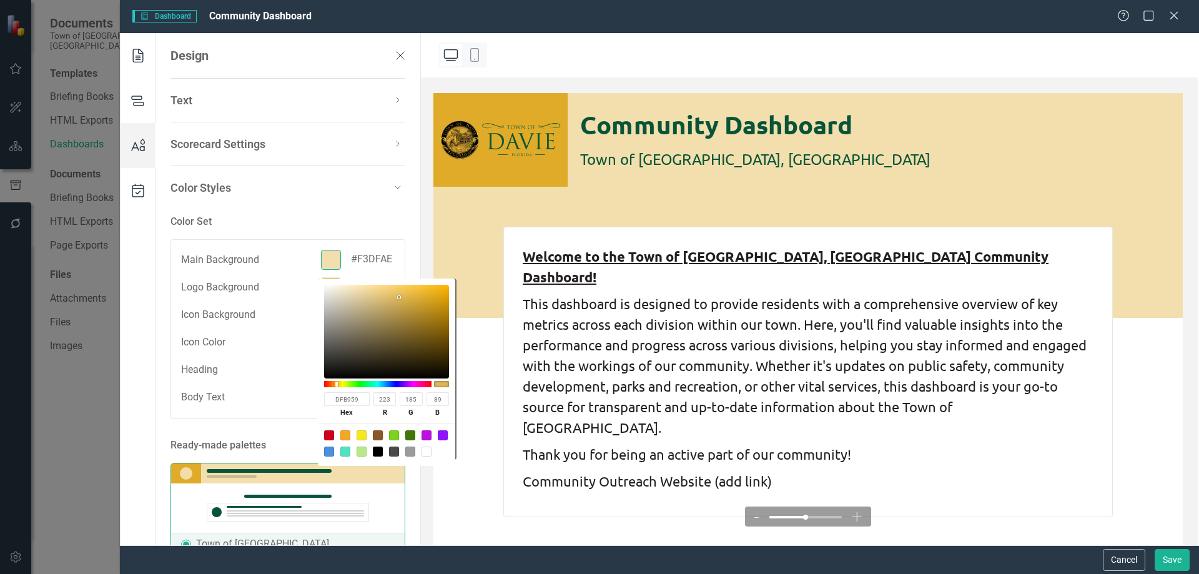
type input "DFB95A"
type input "90"
type input "E2BC5D"
type input "226"
type input "188"
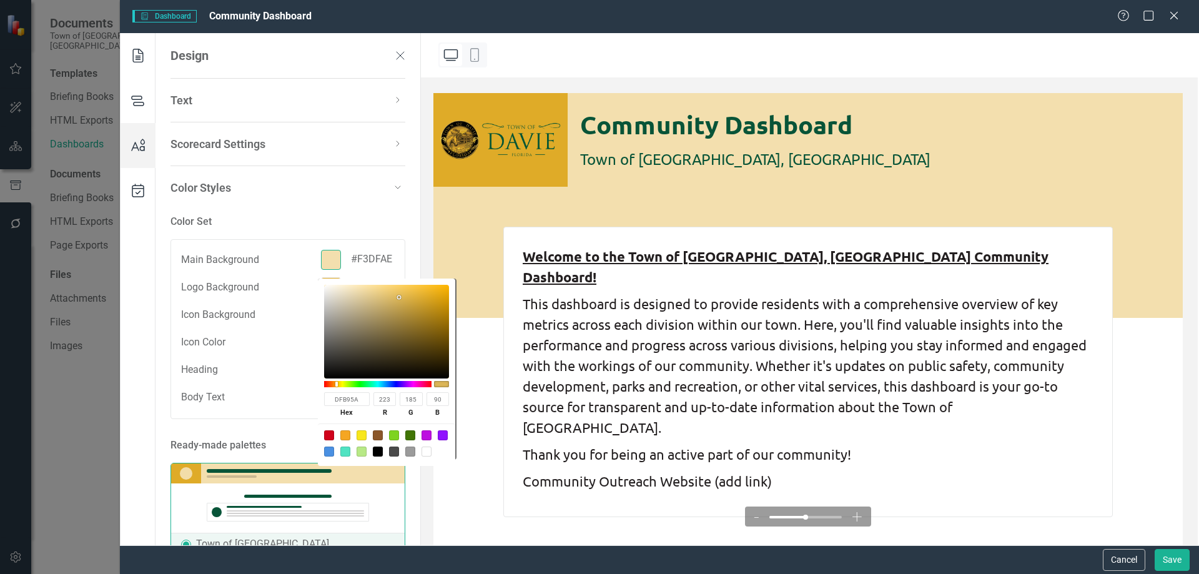
type input "93"
type input "E4BE60"
type input "228"
type input "190"
type input "96"
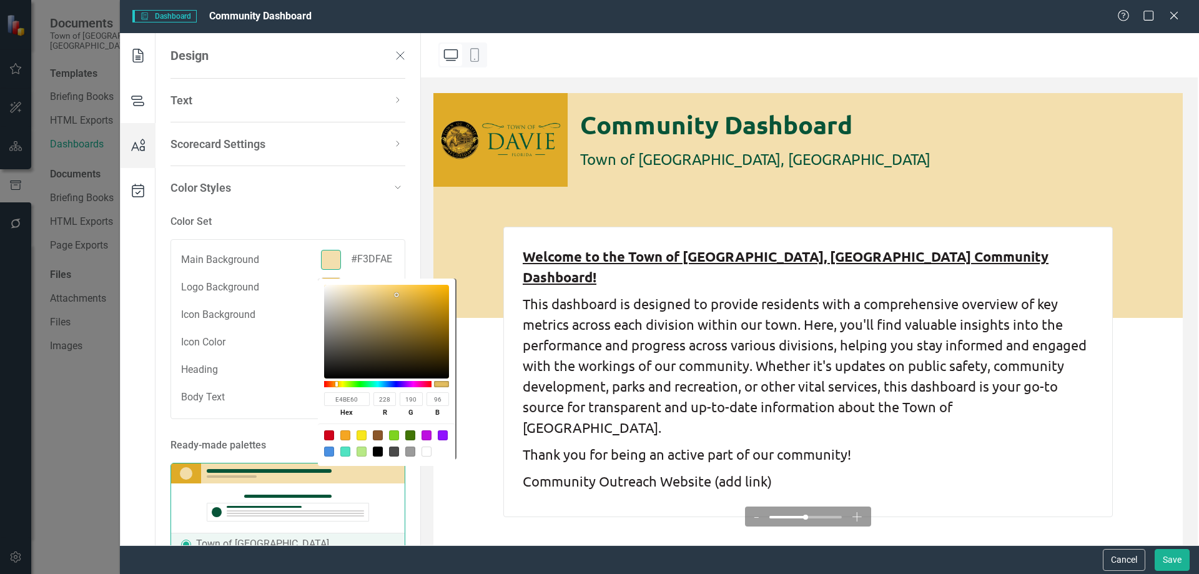
type input "E6C062"
type input "230"
type input "192"
type input "98"
type input "E7C163"
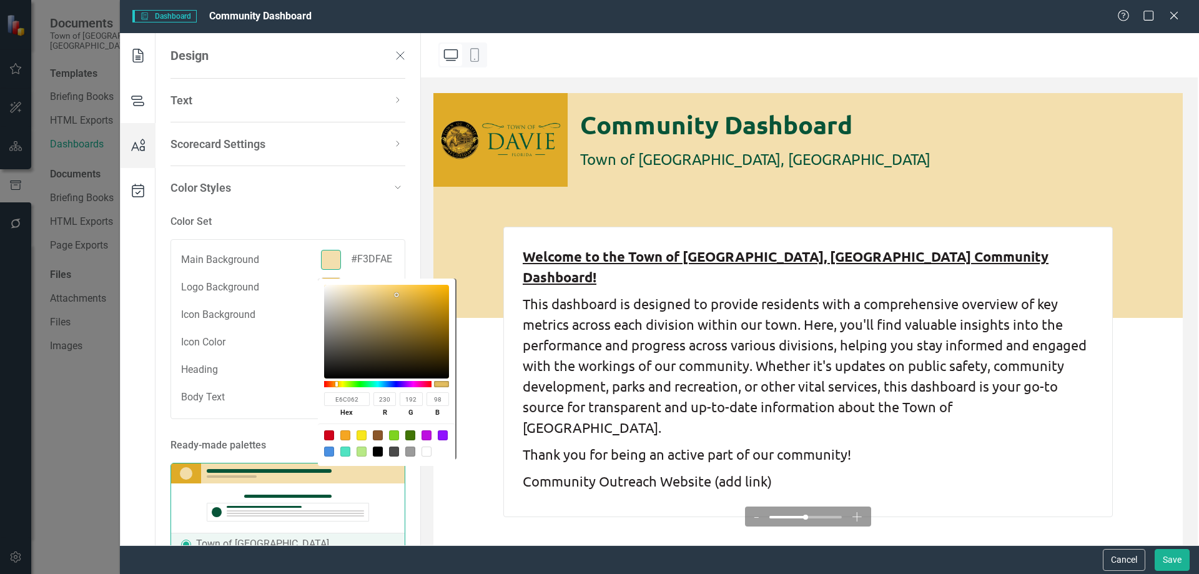
type input "231"
type input "193"
type input "99"
type input "E9C364"
type input "233"
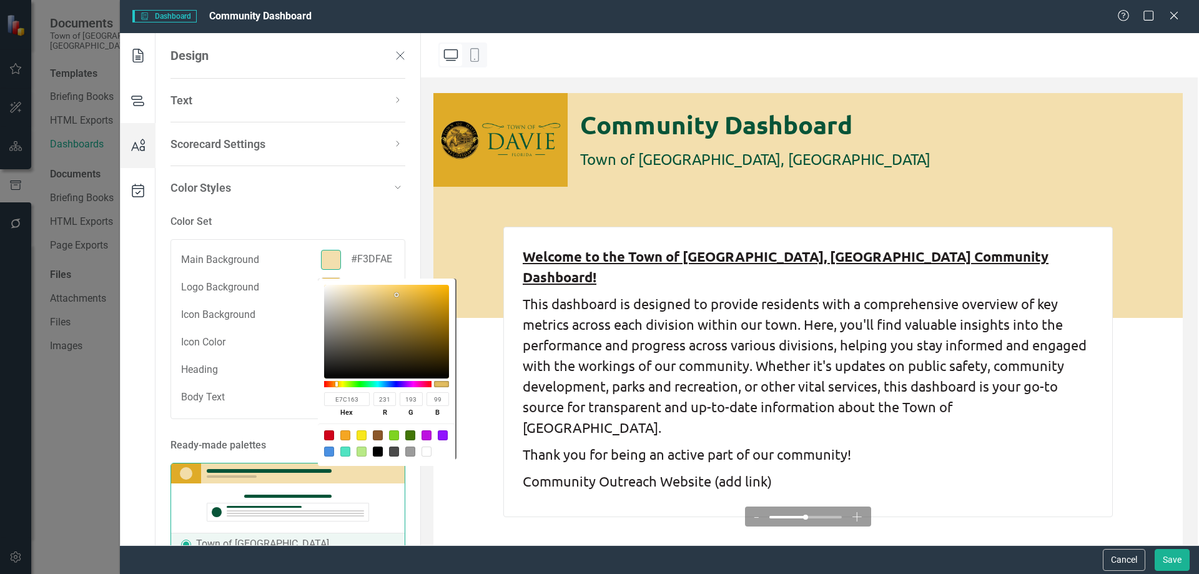
type input "195"
type input "100"
drag, startPoint x: 358, startPoint y: 289, endPoint x: 395, endPoint y: 293, distance: 37.7
click at [395, 293] on div at bounding box center [395, 293] width 2 height 2
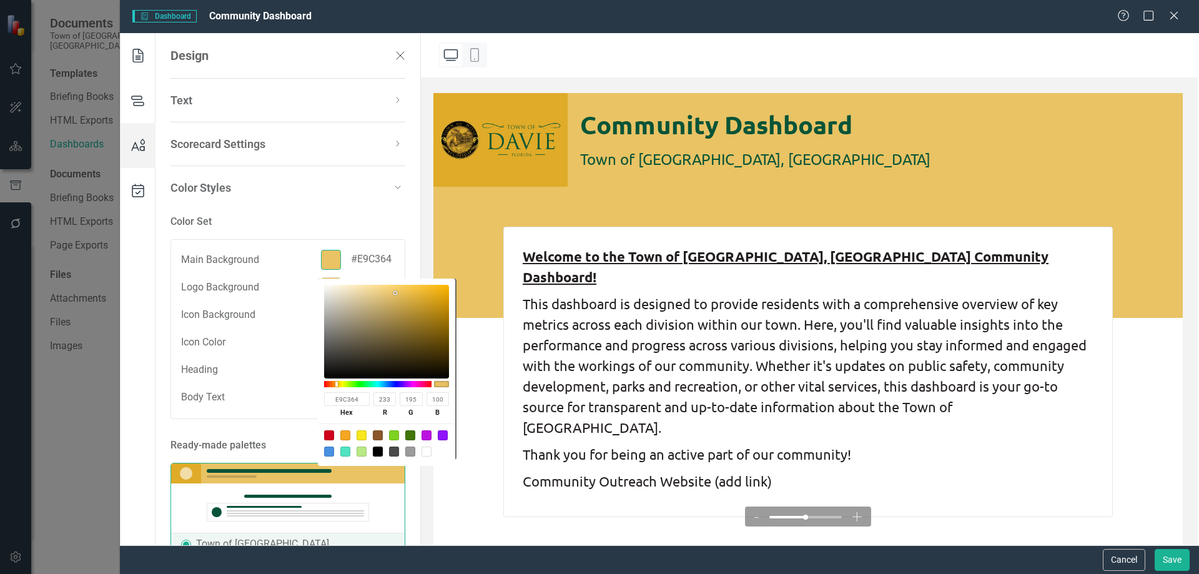
type input "EBC568"
type input "235"
type input "197"
type input "104"
type input "EBC76F"
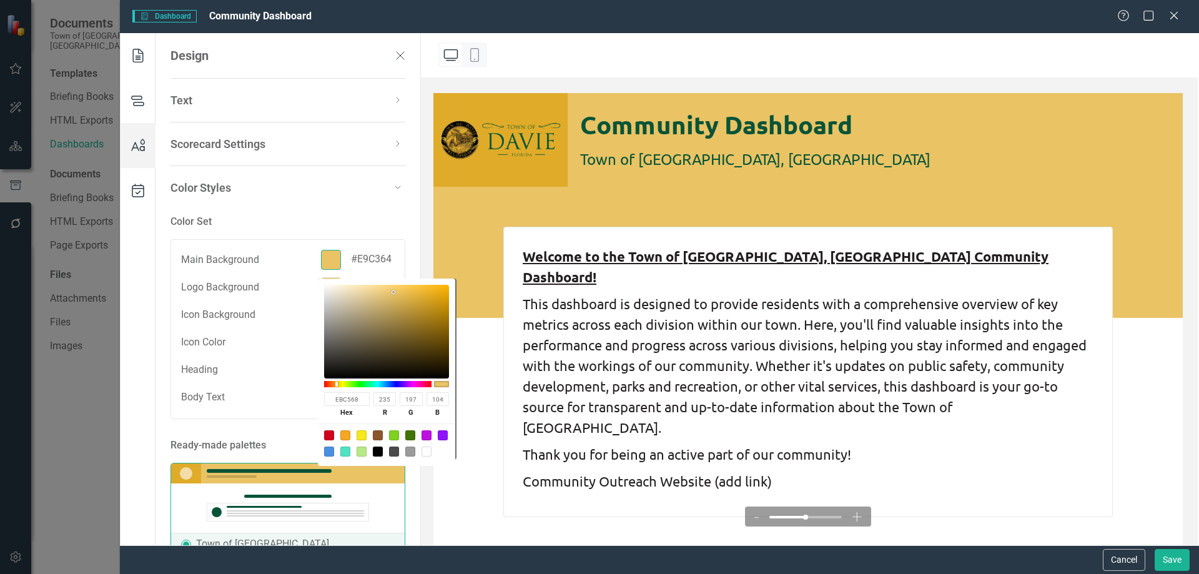
type input "199"
type input "111"
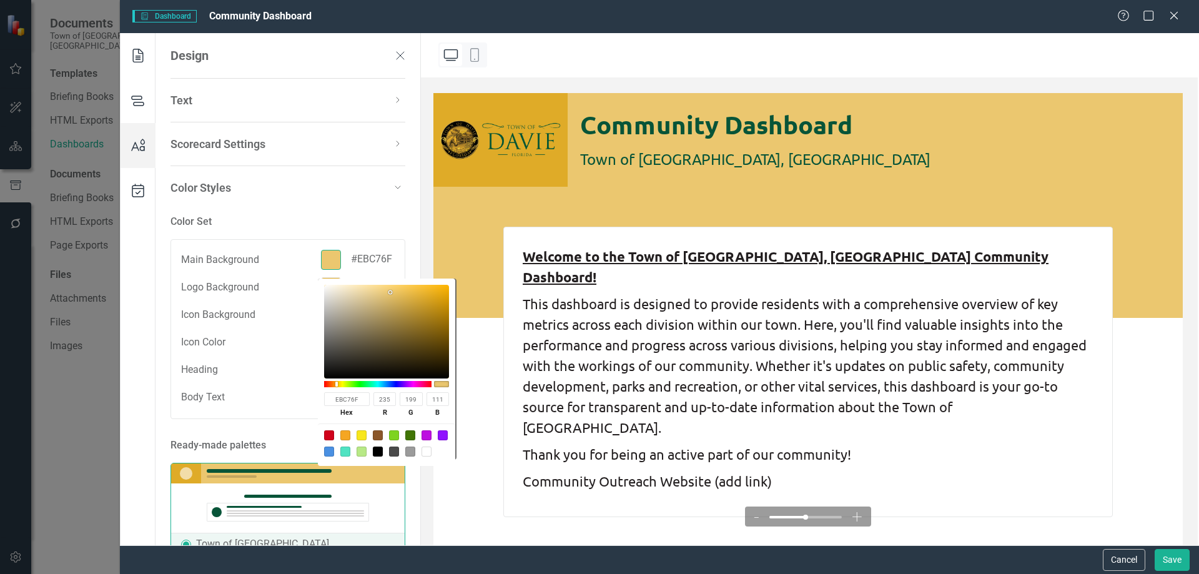
type input "F1D798"
type input "241"
type input "215"
type input "152"
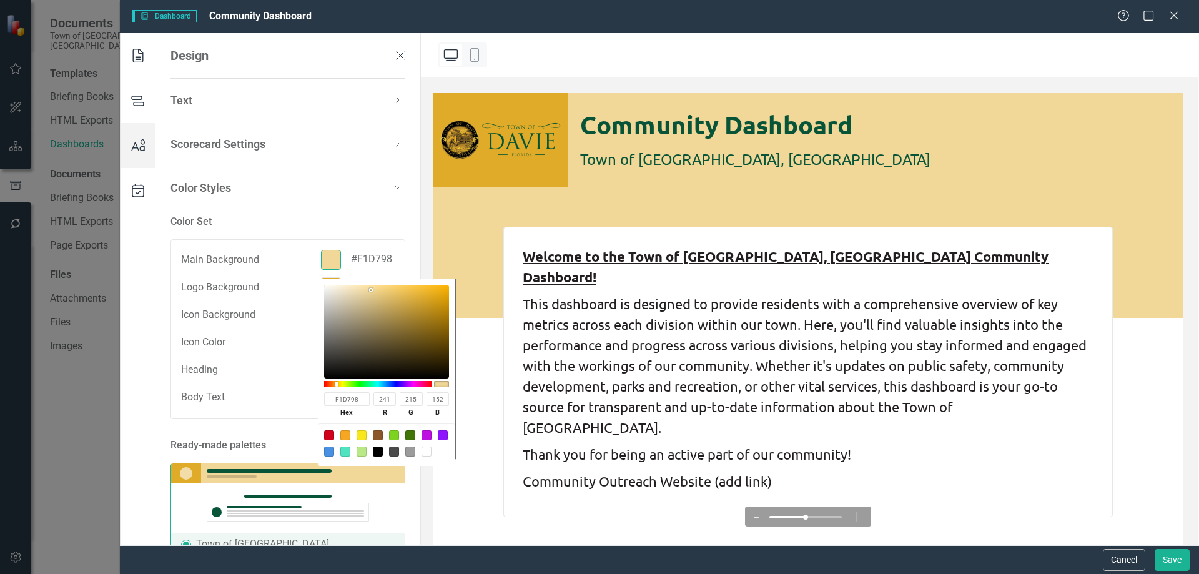
type input "F1D797"
type input "151"
type input "E7D8B2"
type input "231"
type input "216"
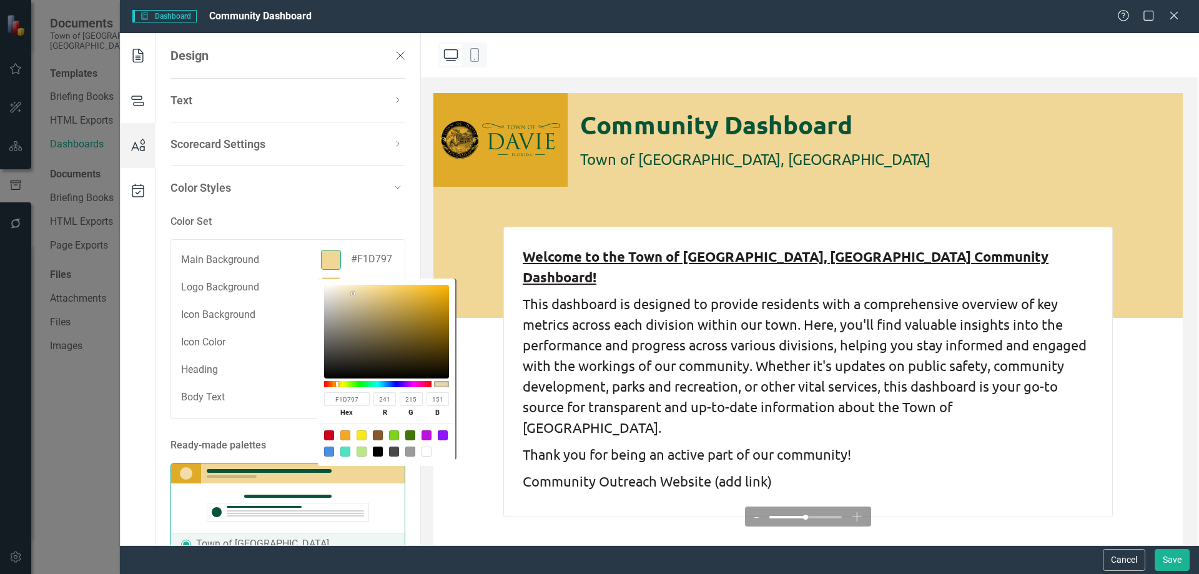
type input "178"
type input "DFD4B8"
type input "223"
type input "212"
type input "184"
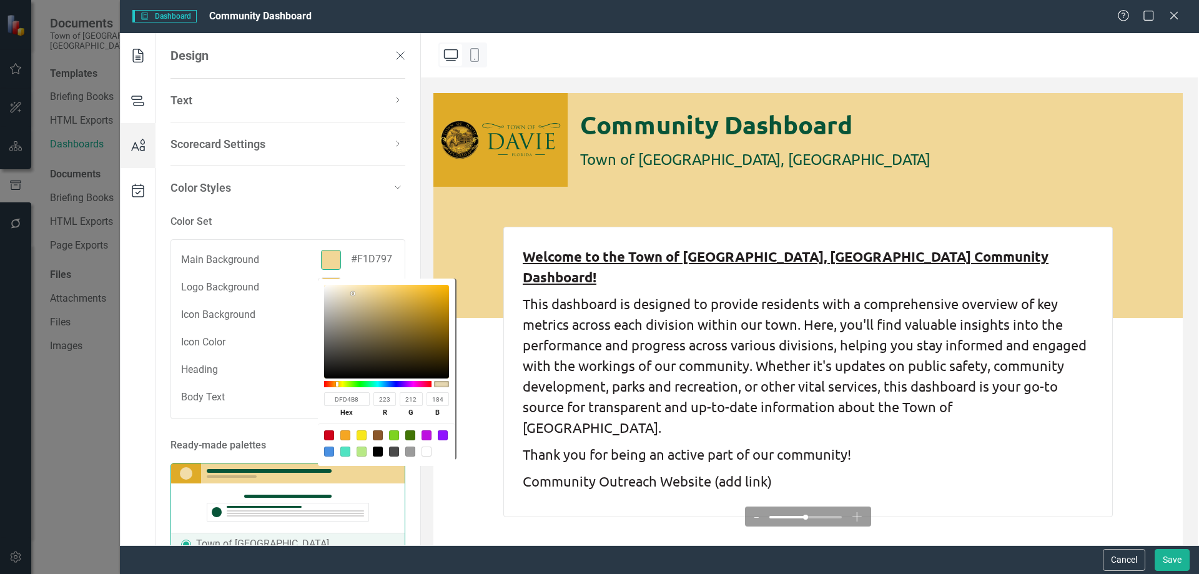
type input "DDD2B7"
type input "221"
type input "210"
type input "183"
type input "DDD0B1"
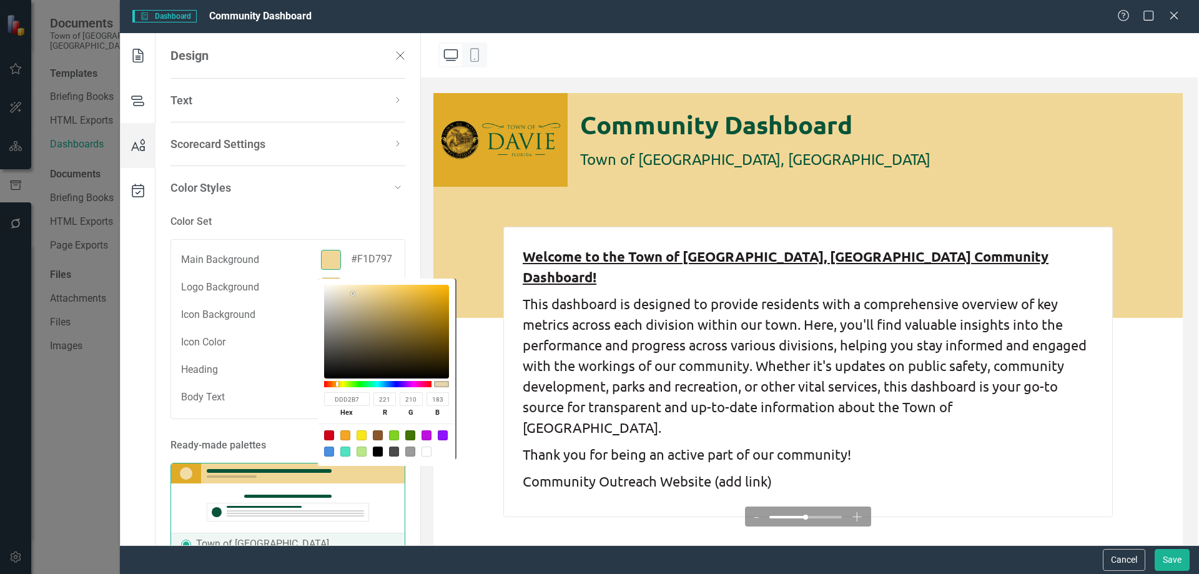
type input "208"
type input "177"
type input "DDC897"
type input "200"
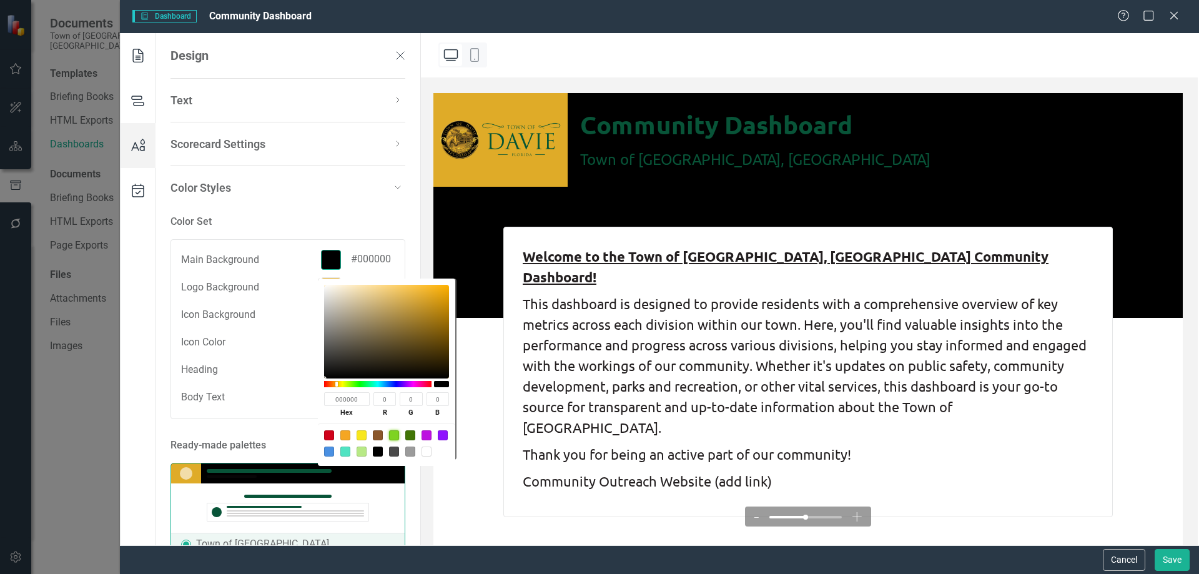
click at [389, 432] on div at bounding box center [394, 435] width 10 height 10
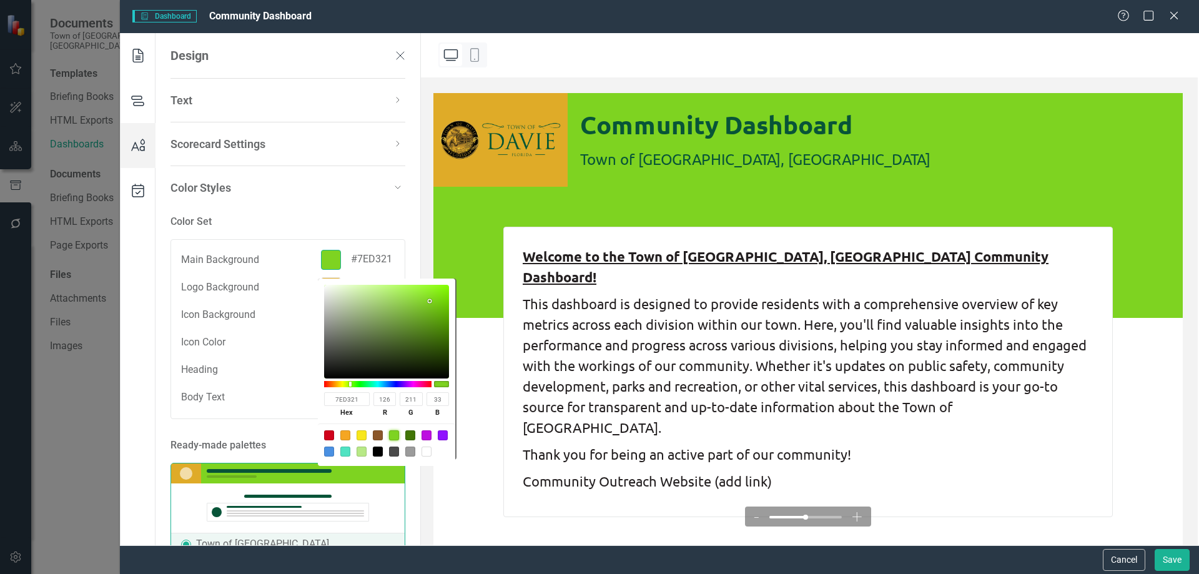
click at [360, 450] on div at bounding box center [362, 452] width 10 height 10
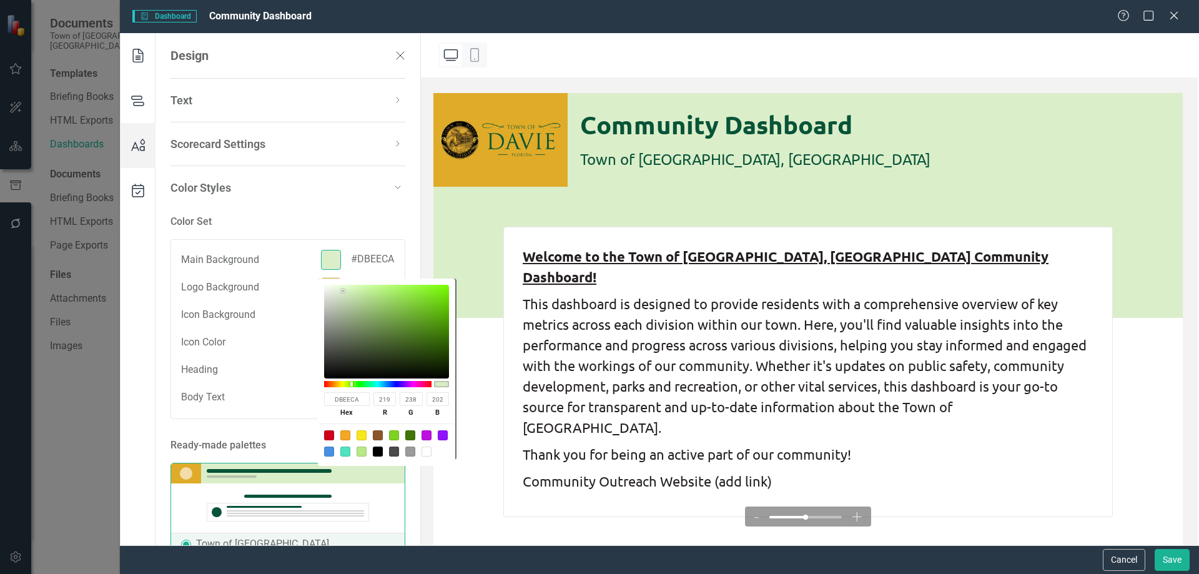
drag, startPoint x: 375, startPoint y: 294, endPoint x: 343, endPoint y: 291, distance: 32.6
click at [343, 291] on div at bounding box center [386, 332] width 125 height 94
click at [505, 151] on img at bounding box center [500, 140] width 134 height 94
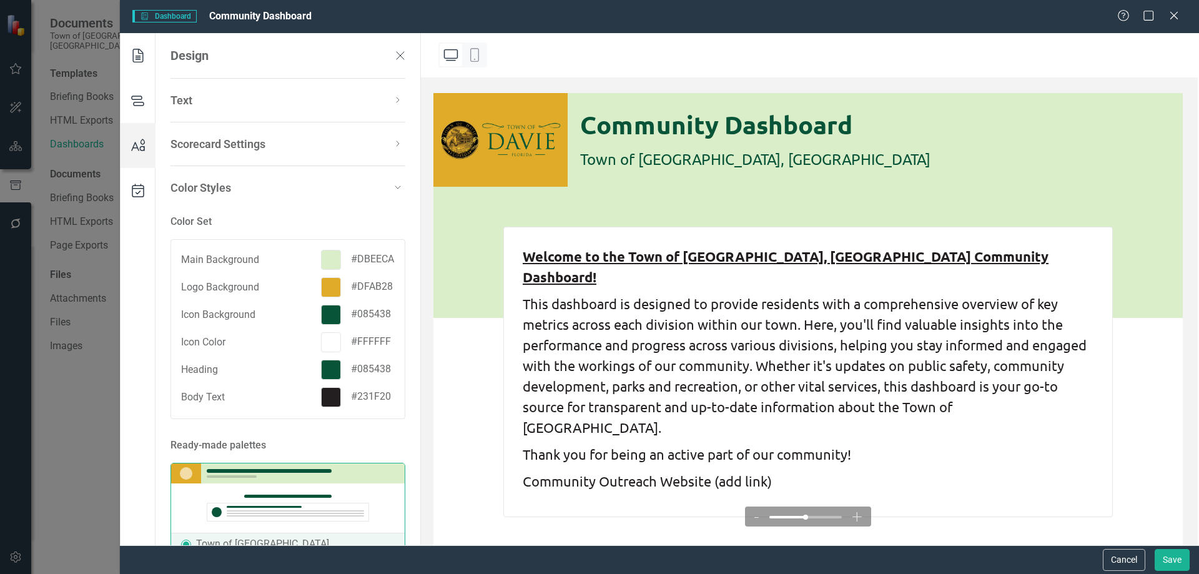
click at [326, 290] on div at bounding box center [331, 287] width 20 height 20
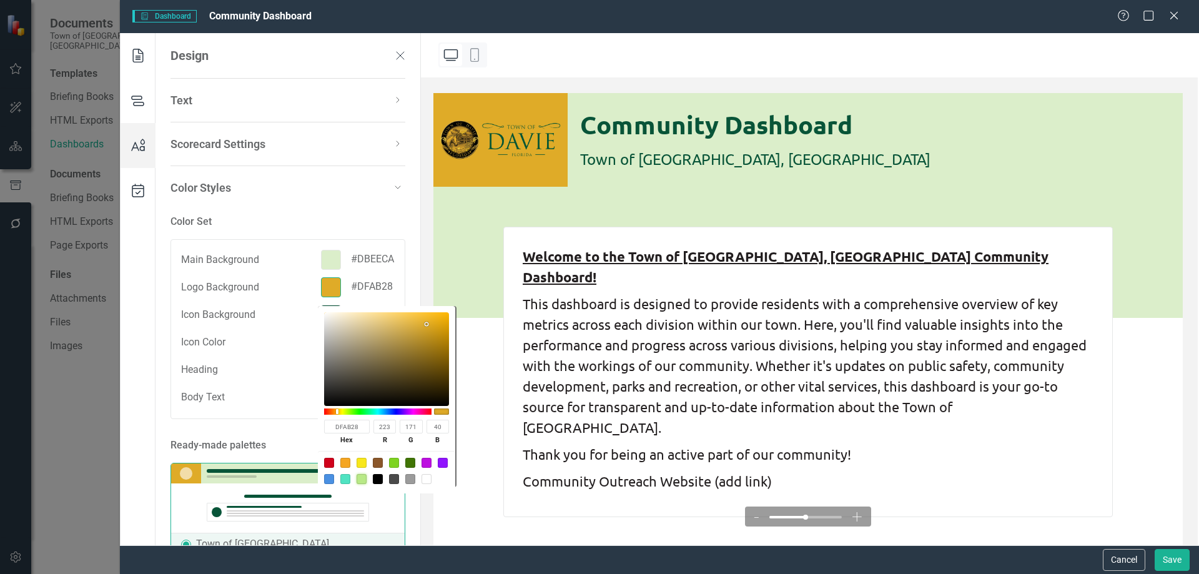
click at [362, 480] on div at bounding box center [362, 479] width 10 height 10
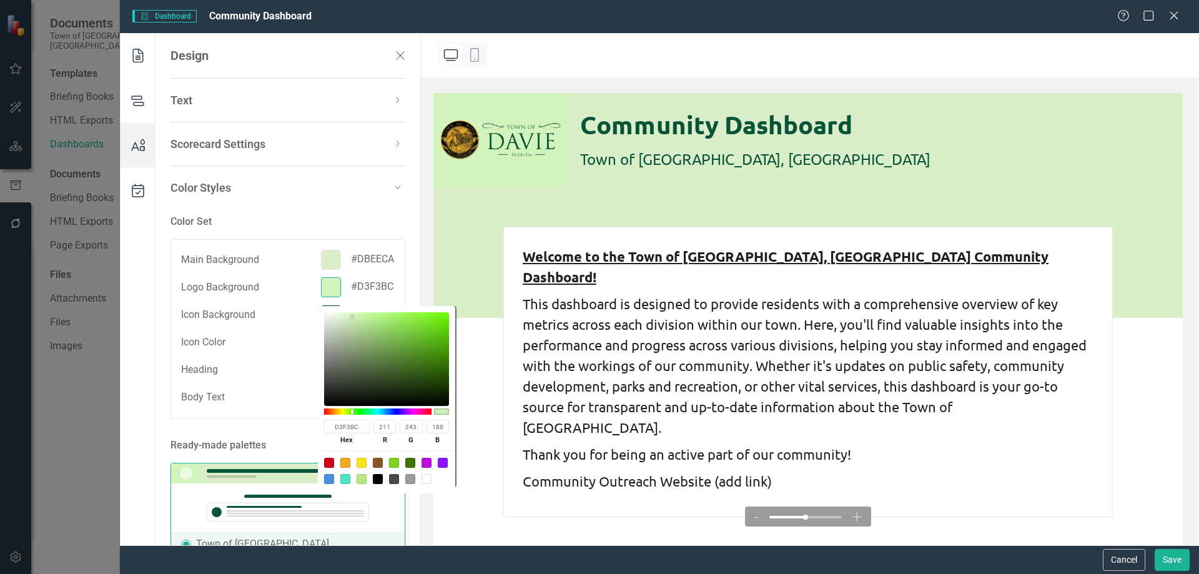
drag, startPoint x: 376, startPoint y: 320, endPoint x: 352, endPoint y: 325, distance: 24.4
click at [352, 325] on div at bounding box center [386, 359] width 125 height 94
click at [324, 264] on div at bounding box center [331, 260] width 20 height 20
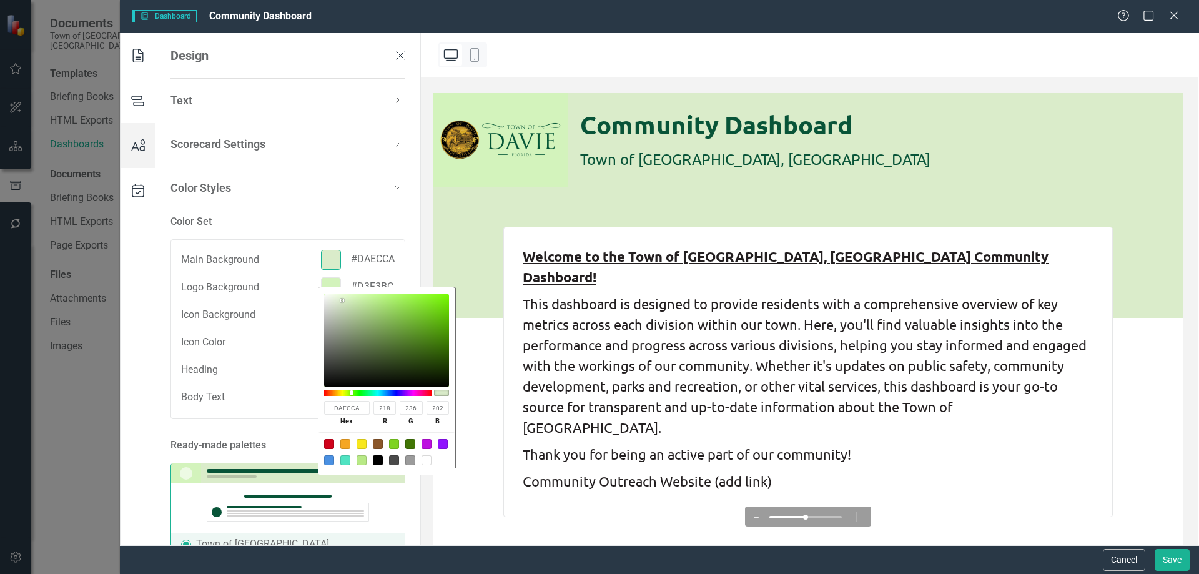
click at [342, 292] on div "DAECCA hex 218 r 236 g 202 b 100 a" at bounding box center [386, 380] width 137 height 187
click at [291, 293] on div "Logo Background #d3f3bc" at bounding box center [288, 287] width 214 height 20
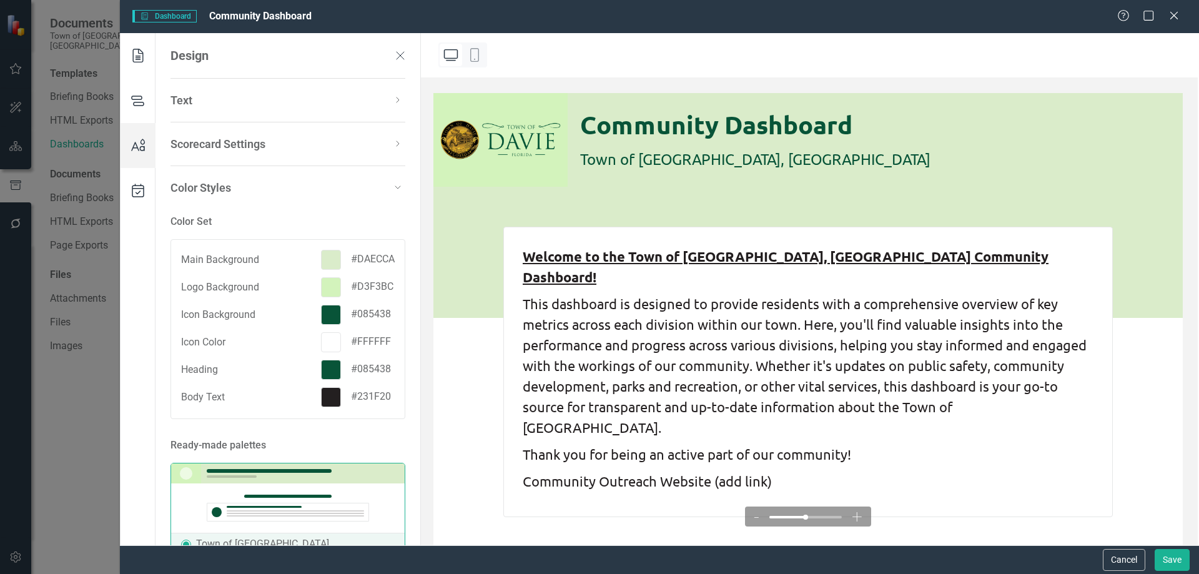
click at [330, 297] on div at bounding box center [331, 287] width 20 height 20
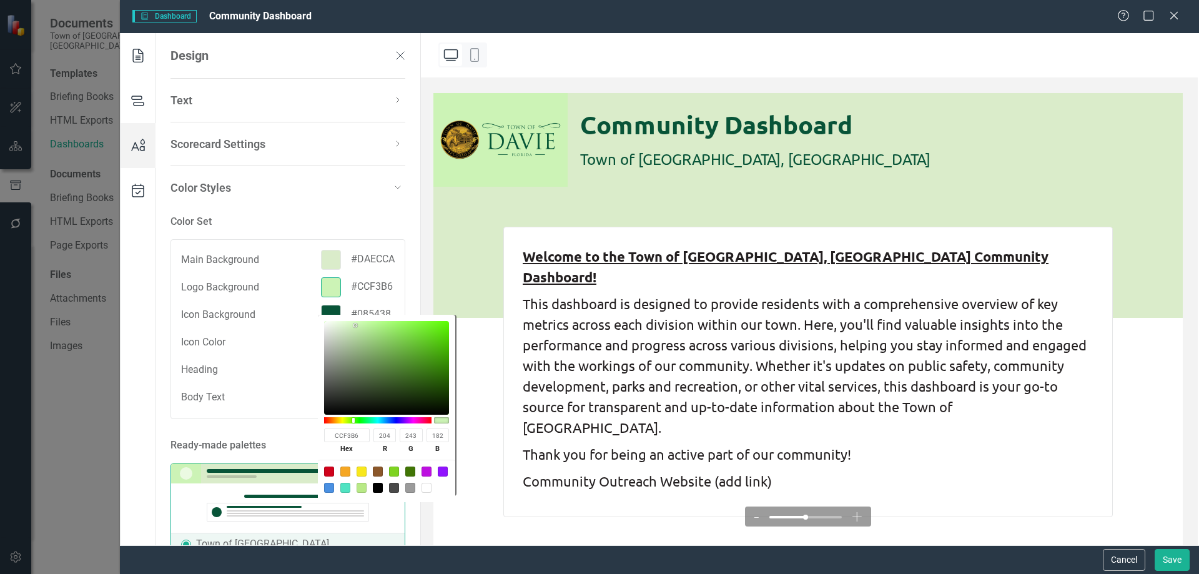
click at [355, 325] on div at bounding box center [386, 368] width 125 height 94
click at [321, 265] on div at bounding box center [331, 260] width 20 height 20
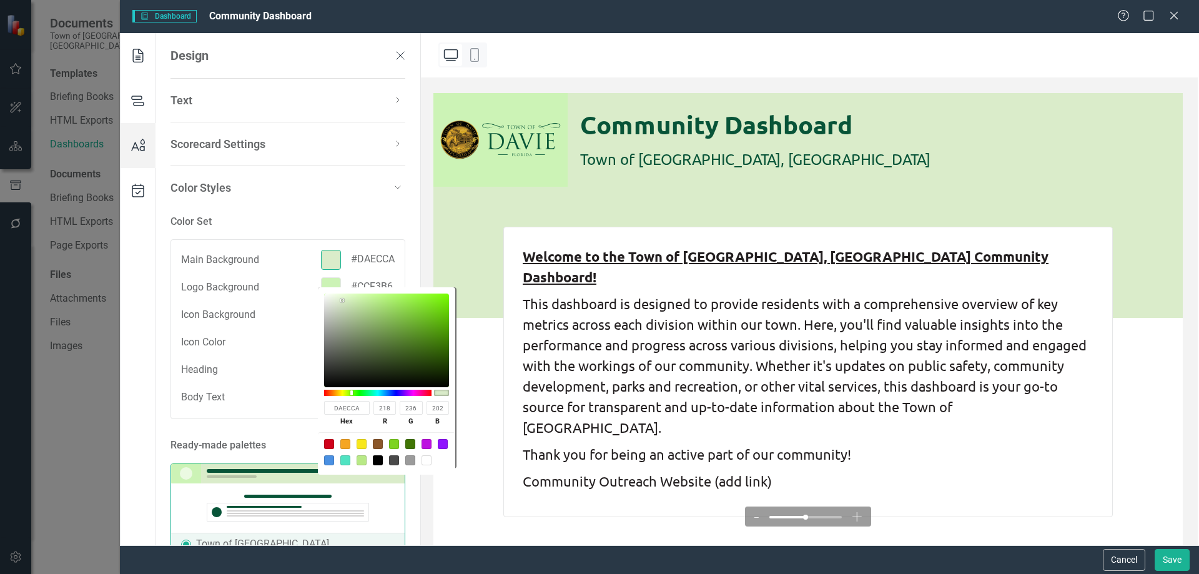
drag, startPoint x: 359, startPoint y: 408, endPoint x: 325, endPoint y: 406, distance: 33.8
click at [325, 406] on input "DAECCA" at bounding box center [347, 408] width 46 height 14
click at [322, 297] on div "DAECCA hex 218 r 236 g 202 b 100 a" at bounding box center [386, 380] width 137 height 187
click at [323, 286] on div "DAECCA hex 218 r 236 g 202 b 100 a" at bounding box center [387, 374] width 141 height 191
click at [390, 287] on div "DAECCA hex 218 r 236 g 202 b 100 a" at bounding box center [387, 374] width 141 height 191
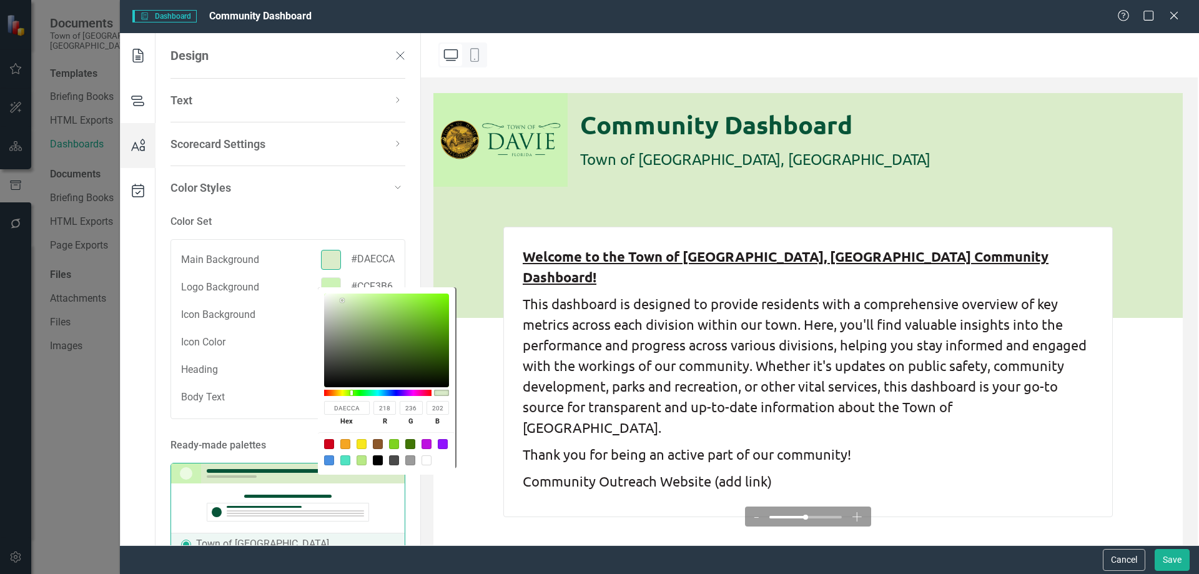
drag, startPoint x: 325, startPoint y: 293, endPoint x: 317, endPoint y: 292, distance: 8.2
click at [325, 292] on div "DAECCA hex 218 r 236 g 202 b 100 a" at bounding box center [386, 380] width 137 height 187
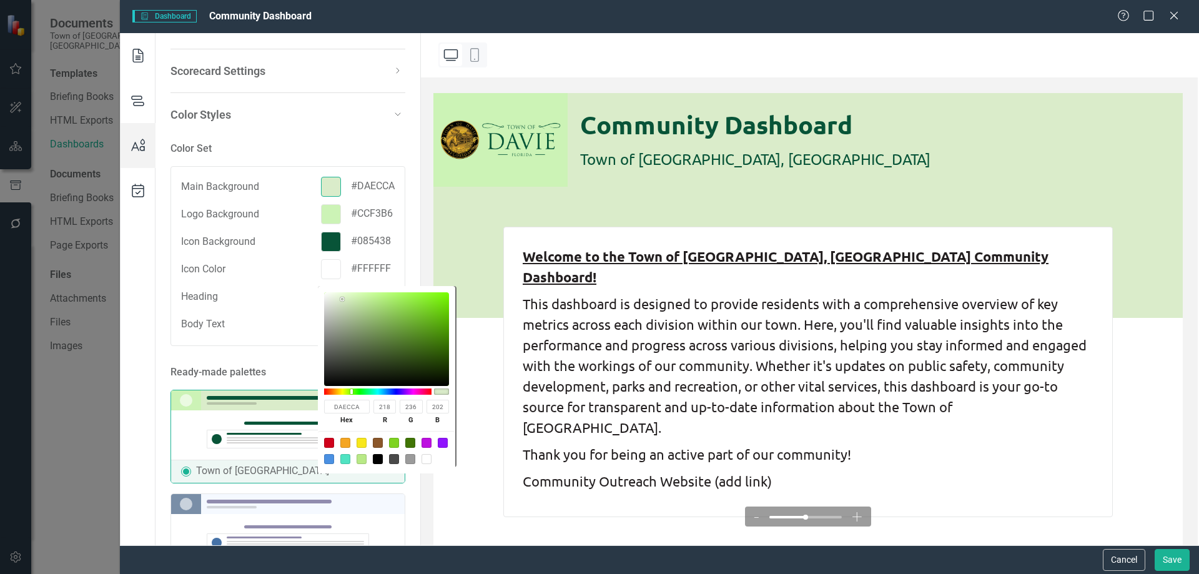
scroll to position [125, 0]
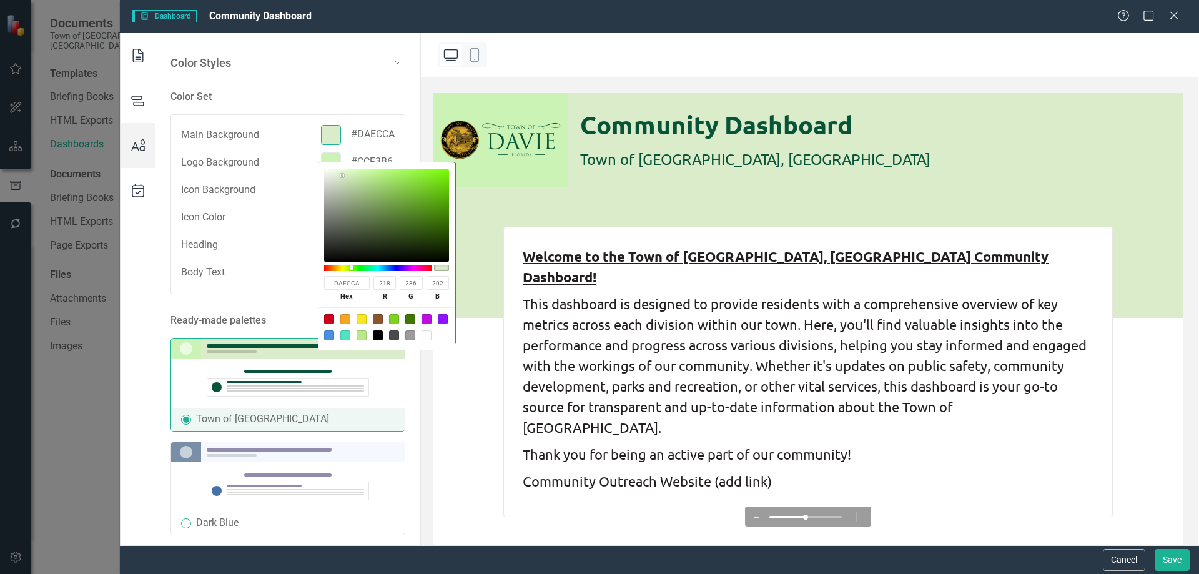
click at [324, 164] on div "DAECCA hex 218 r 236 g 202 b 100 a" at bounding box center [386, 255] width 137 height 187
click at [291, 214] on div "Main Background #daecca Logo Background #ccf3b6 Icon Background #085438 Icon Co…" at bounding box center [287, 204] width 235 height 180
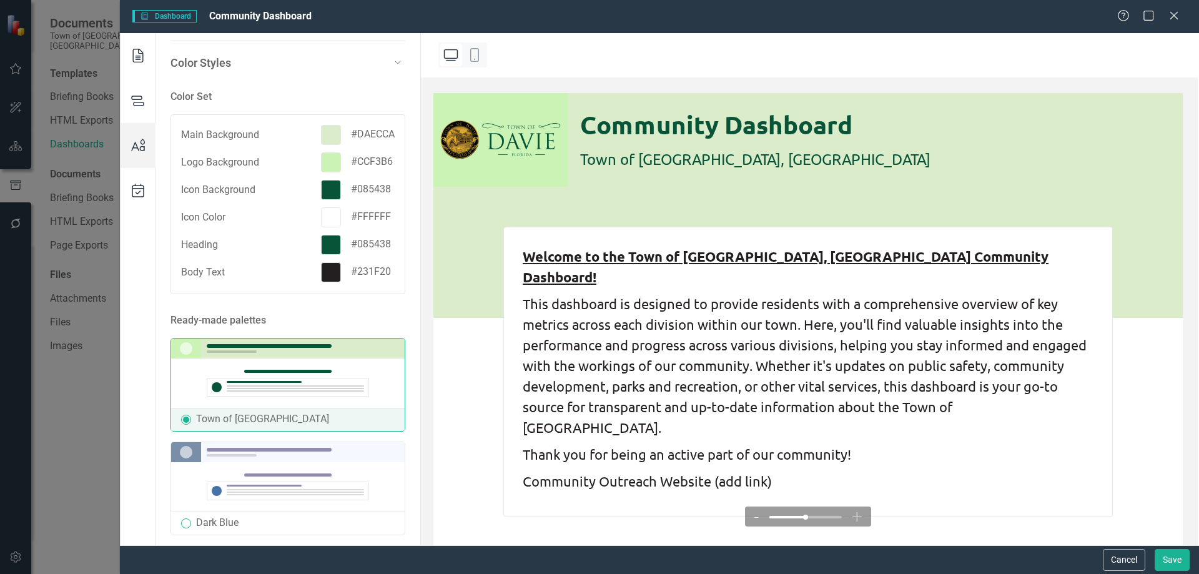
click at [327, 167] on div at bounding box center [331, 162] width 20 height 20
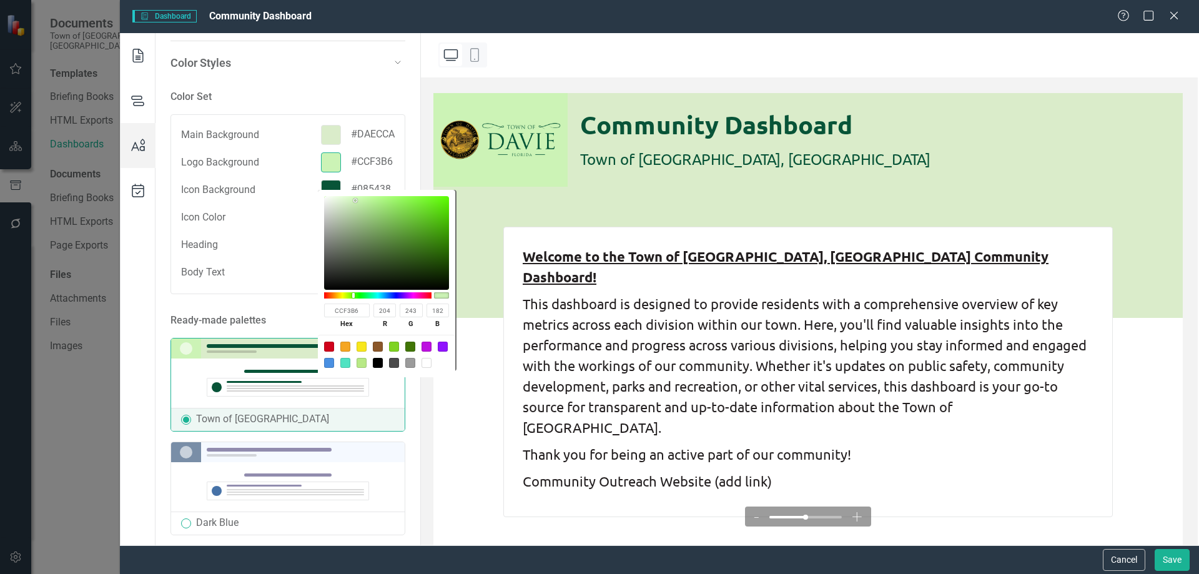
drag, startPoint x: 360, startPoint y: 313, endPoint x: 284, endPoint y: 304, distance: 76.8
click at [287, 305] on body "Documents Town of [GEOGRAPHIC_DATA], [GEOGRAPHIC_DATA] Templates Briefing Books…" at bounding box center [599, 287] width 1199 height 574
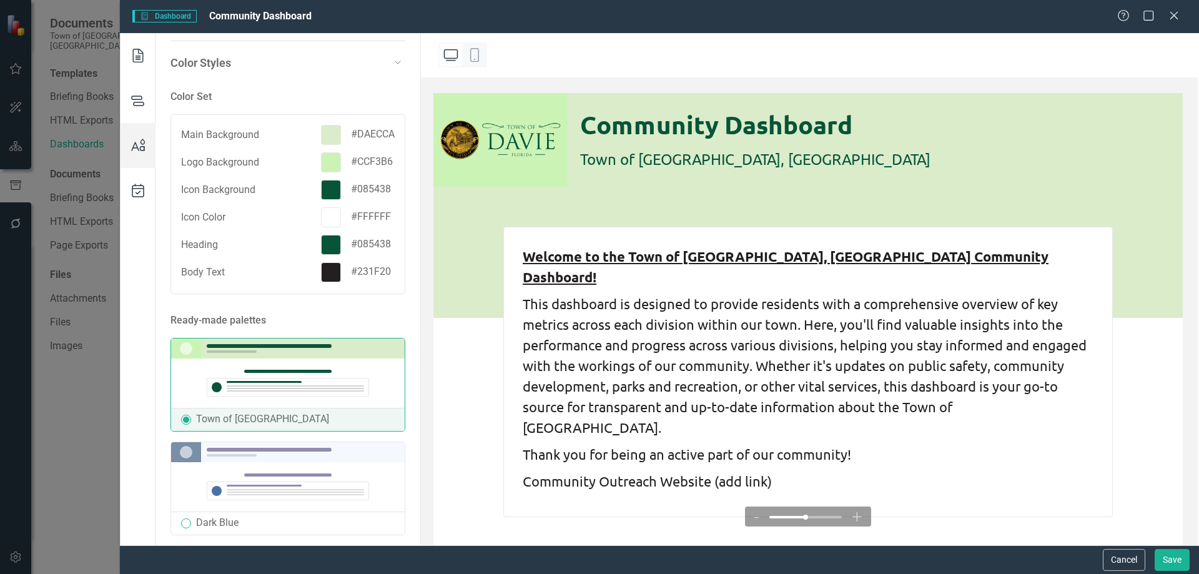
click at [326, 171] on div at bounding box center [331, 162] width 20 height 20
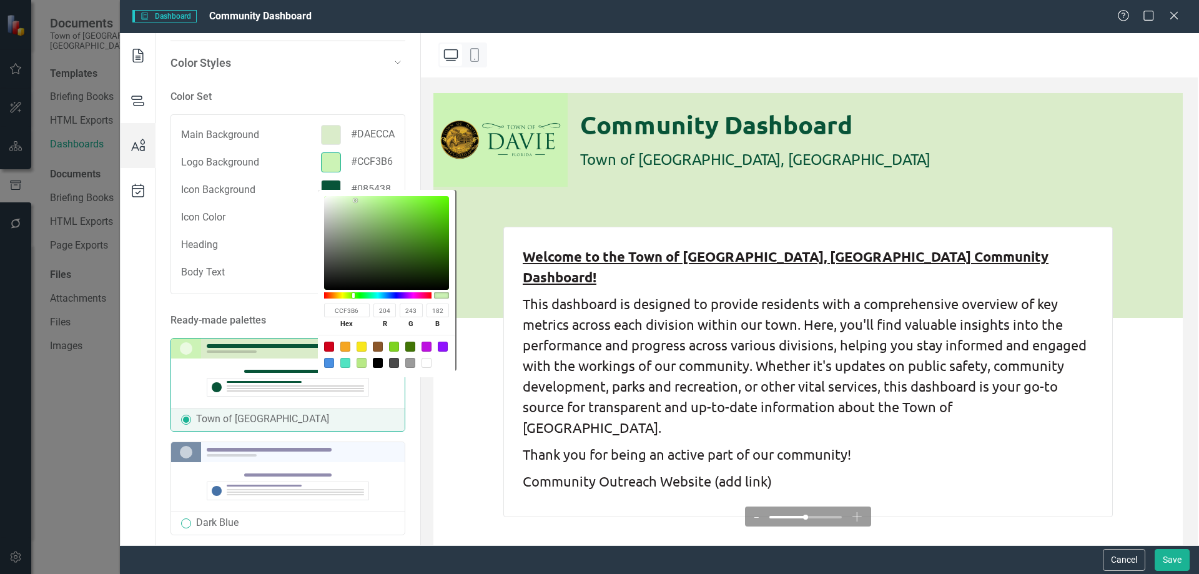
drag, startPoint x: 360, startPoint y: 313, endPoint x: 332, endPoint y: 306, distance: 28.9
click at [332, 306] on input "CCF3B6" at bounding box center [347, 311] width 46 height 14
paste input "DAECCA"
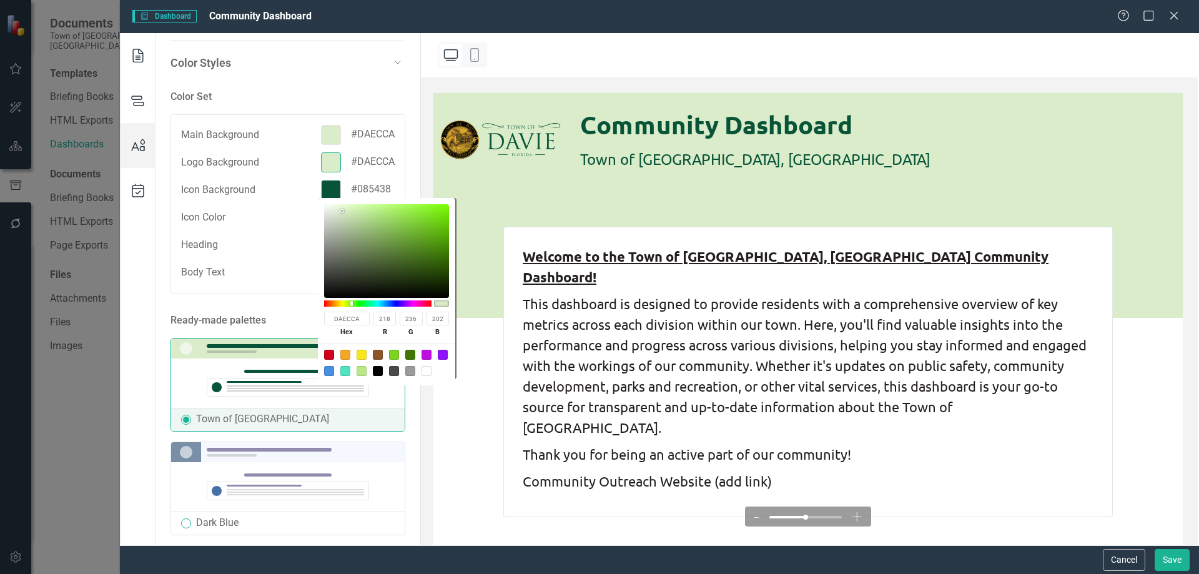
click at [907, 202] on div at bounding box center [807, 205] width 749 height 225
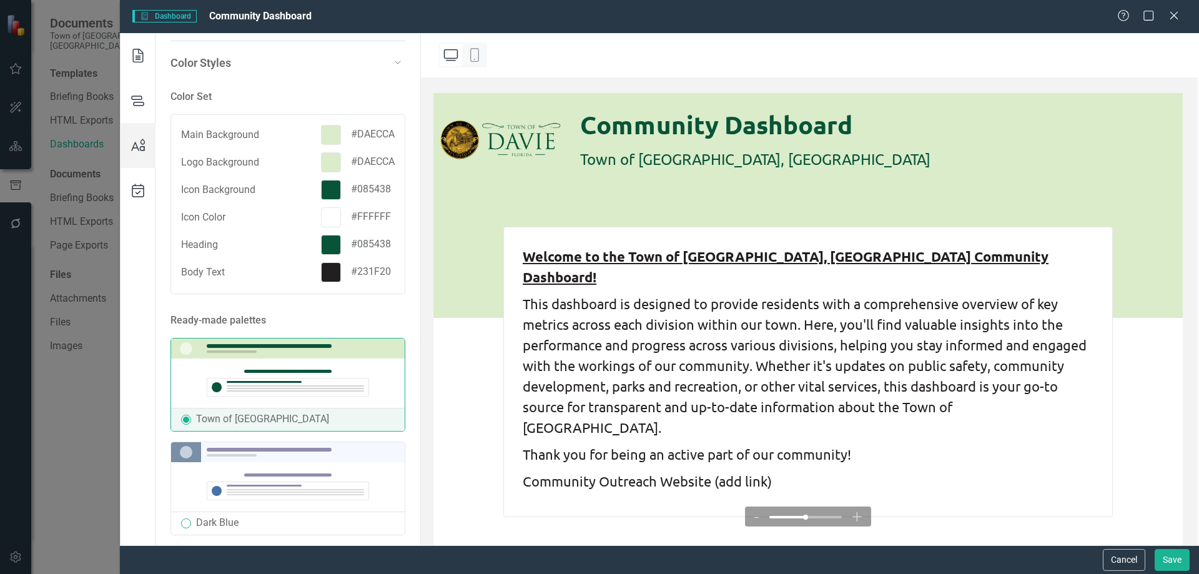
click at [512, 135] on img at bounding box center [500, 140] width 134 height 94
click at [377, 328] on div "Ready-made palettes" at bounding box center [287, 320] width 235 height 15
click at [352, 328] on div "Ready-made palettes" at bounding box center [287, 320] width 235 height 15
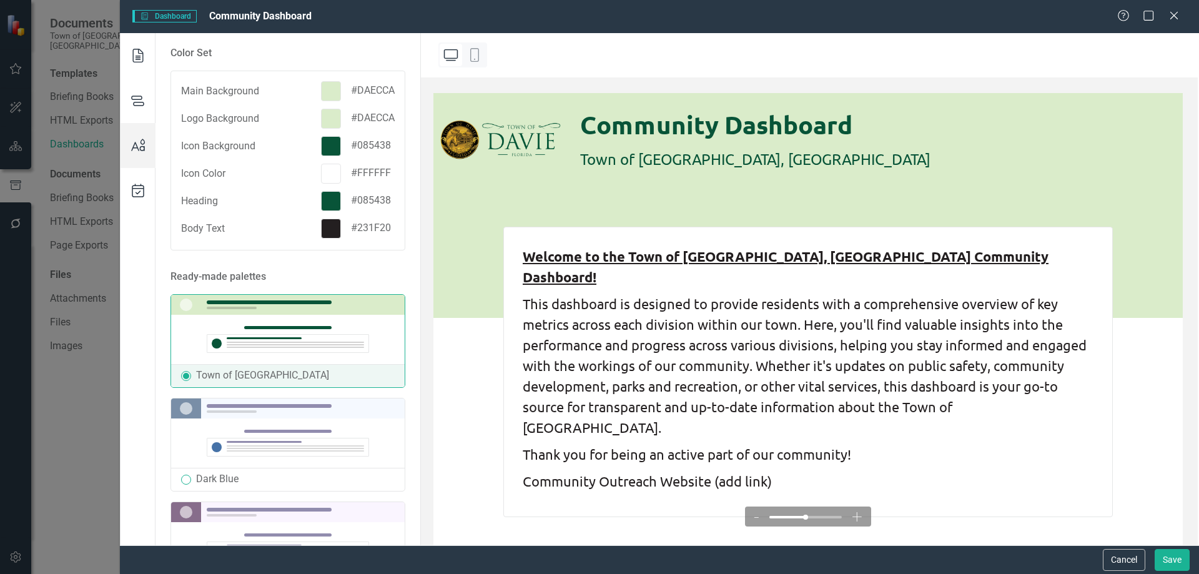
scroll to position [0, 0]
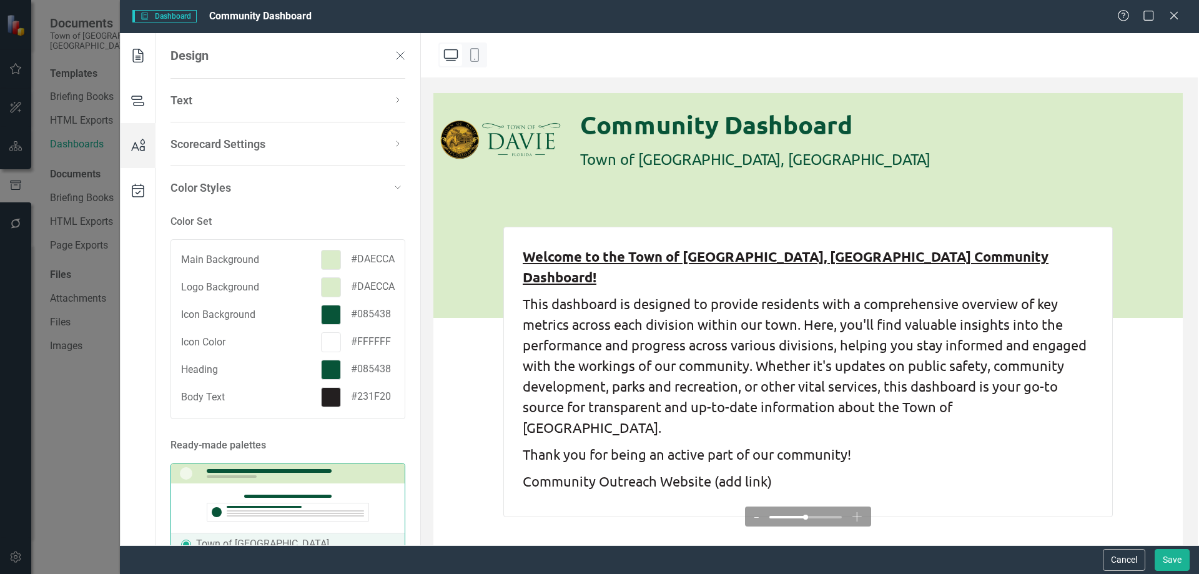
drag, startPoint x: 406, startPoint y: 184, endPoint x: 397, endPoint y: 186, distance: 9.1
click at [397, 186] on div "Design Text Dashboard Typeface Ubuntu Ubuntu ​ Dashboard Text Size Medium Mediu…" at bounding box center [288, 289] width 266 height 512
click at [392, 188] on icon at bounding box center [397, 187] width 15 height 15
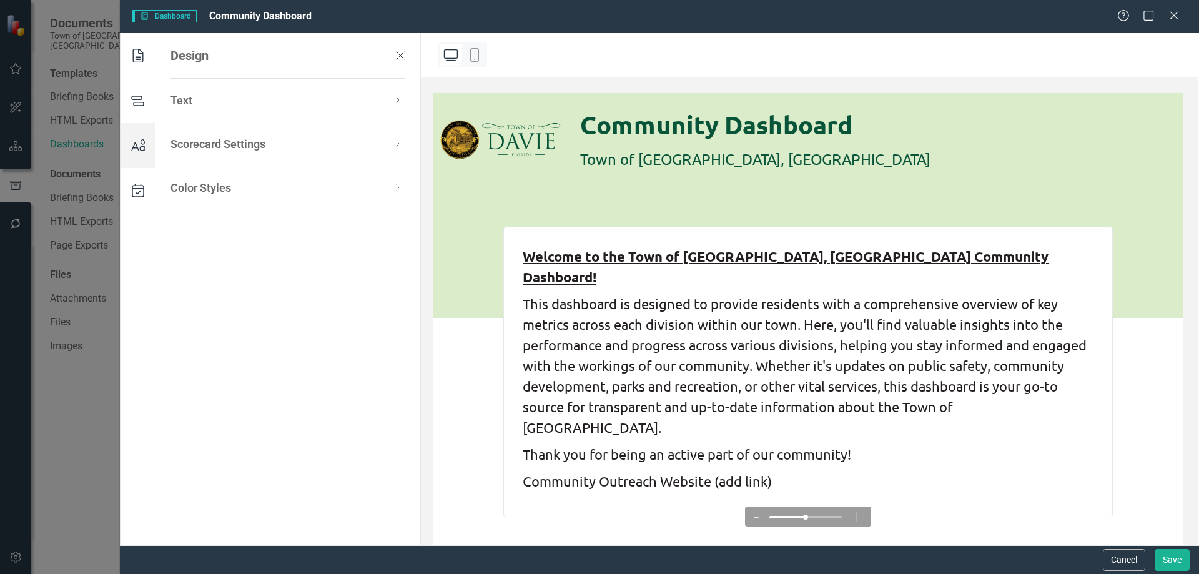
click at [192, 109] on div "Scorecard Settings" at bounding box center [181, 100] width 22 height 16
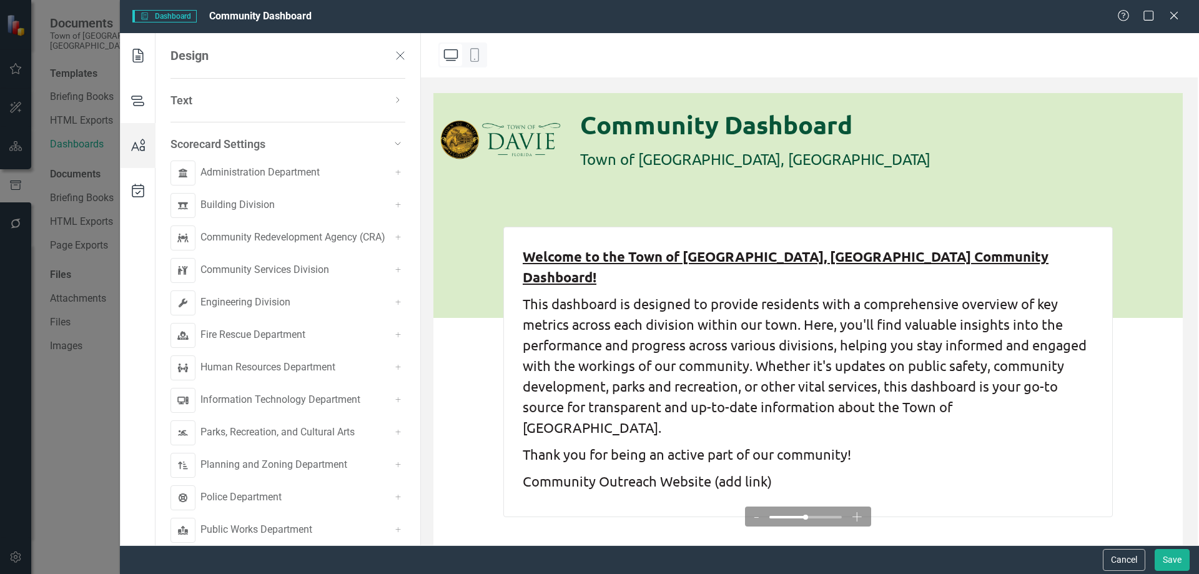
click at [252, 110] on div "Text Dashboard Typeface Ubuntu Ubuntu ​ Dashboard Text Size Medium Medium ​ Das…" at bounding box center [287, 395] width 235 height 603
click at [290, 99] on div "Text" at bounding box center [280, 100] width 220 height 16
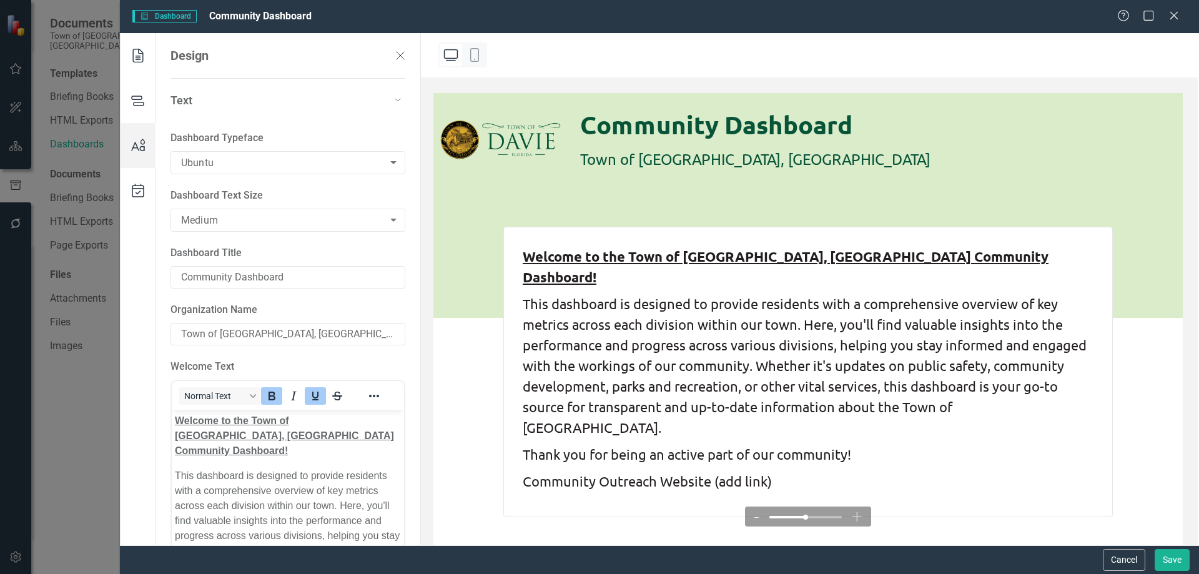
click at [373, 96] on div "Text" at bounding box center [280, 100] width 220 height 16
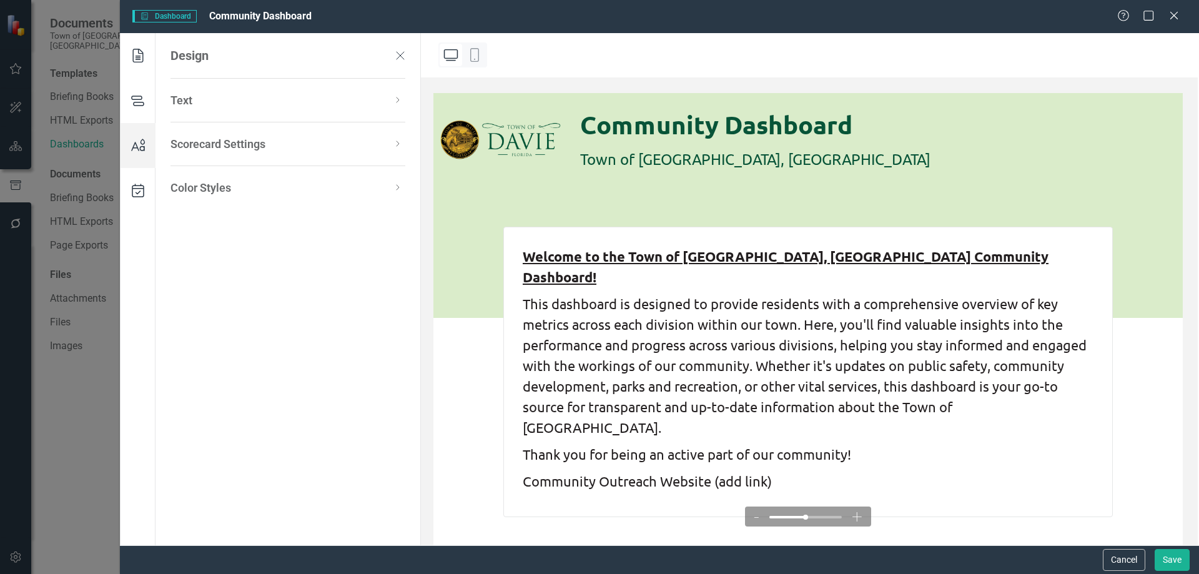
click at [254, 185] on div "Color Styles" at bounding box center [280, 188] width 220 height 16
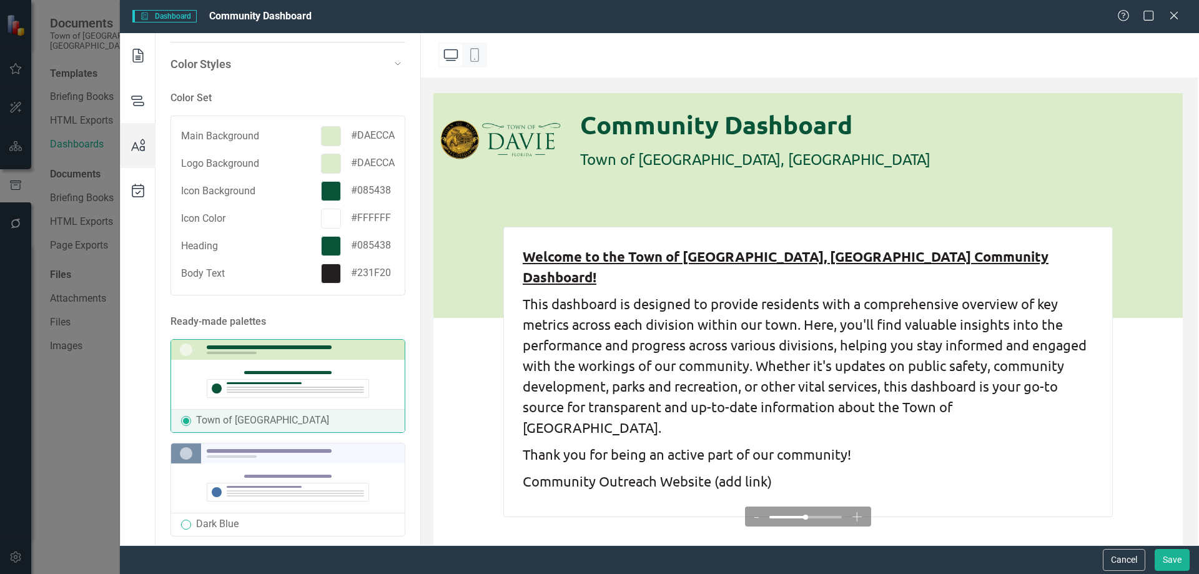
scroll to position [125, 0]
